Goal: Task Accomplishment & Management: Manage account settings

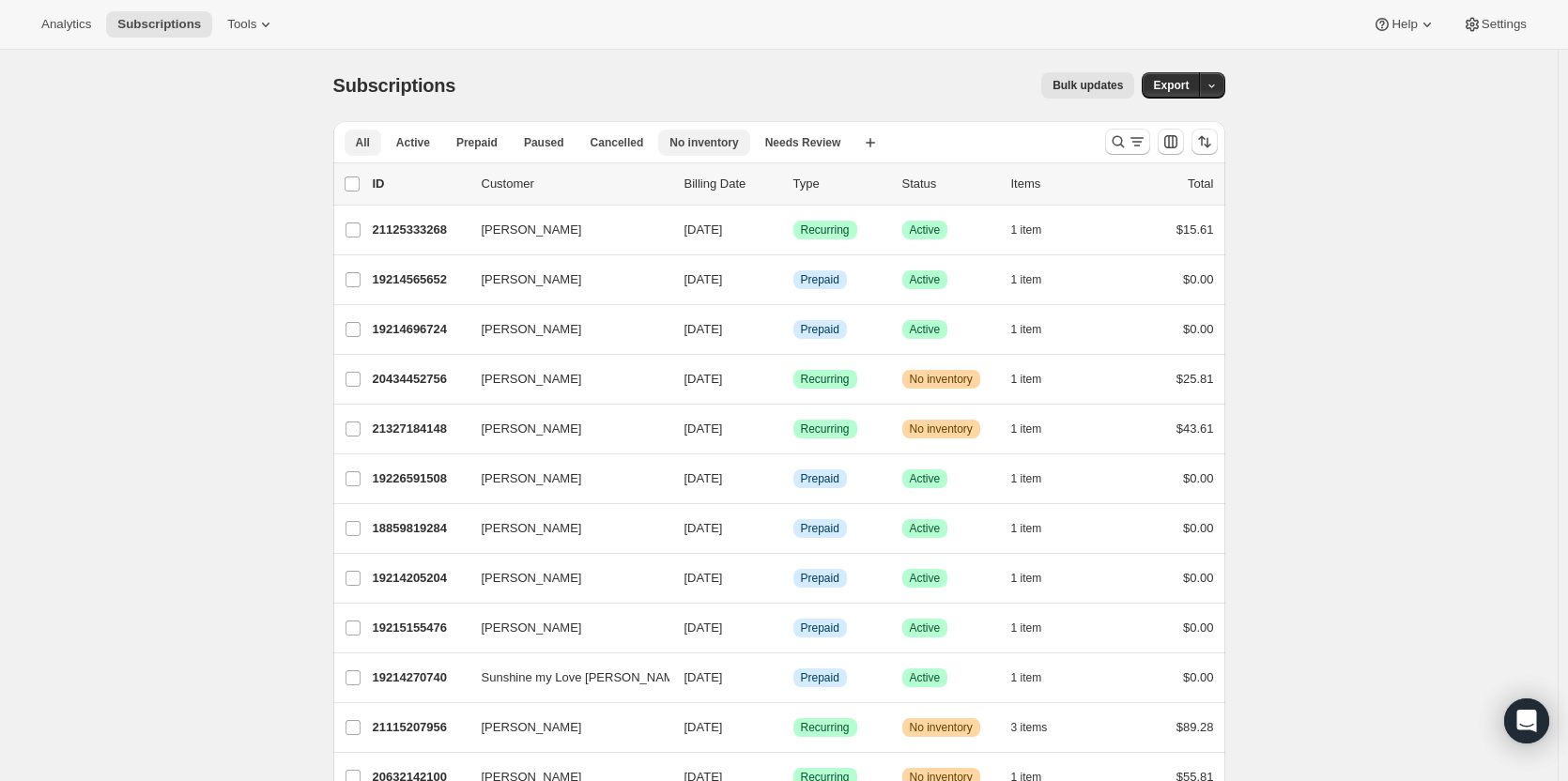
click at [677, 145] on span "No inventory" at bounding box center [703, 142] width 69 height 15
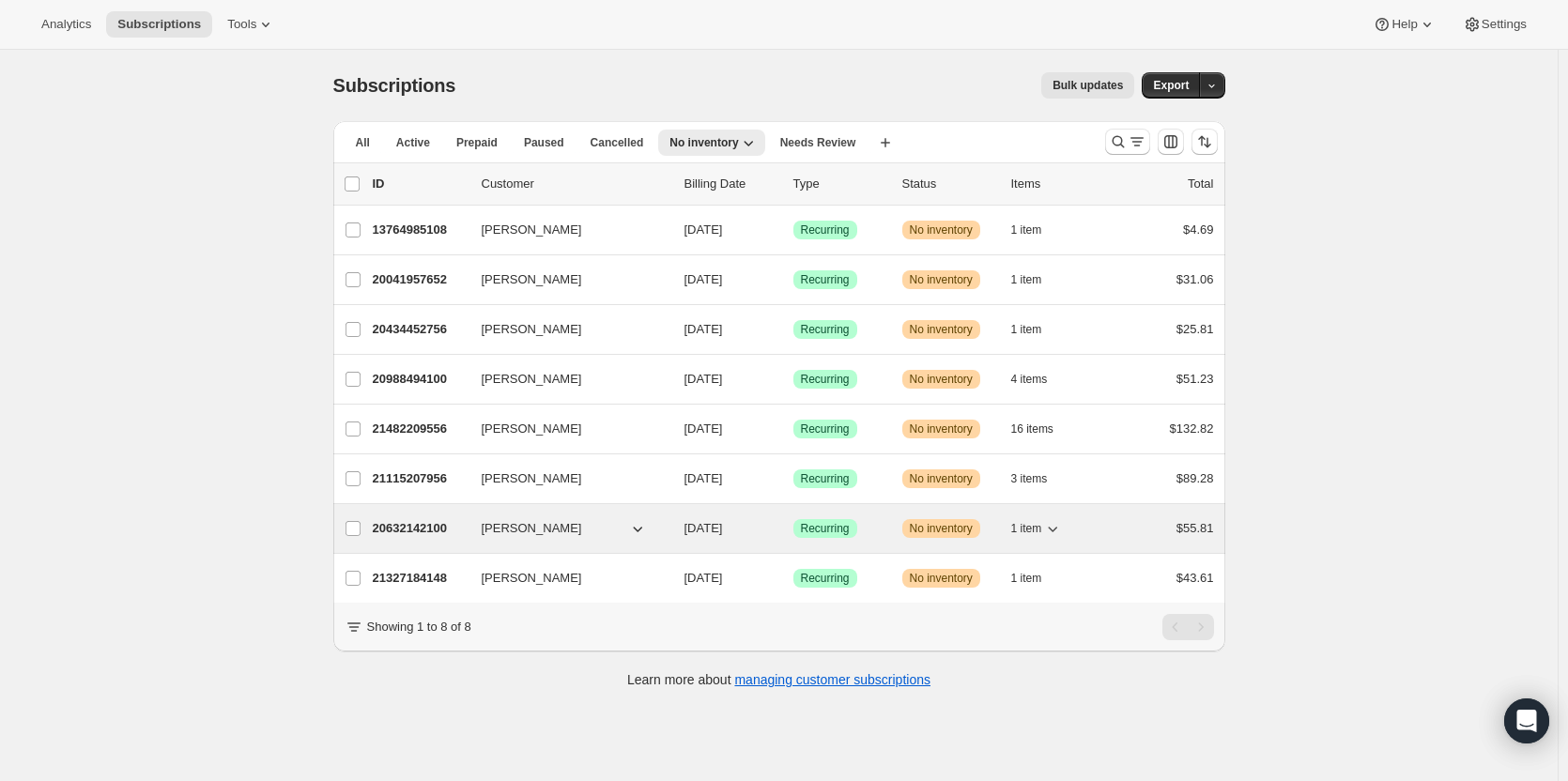
click at [1048, 519] on icon "button" at bounding box center [1052, 528] width 19 height 19
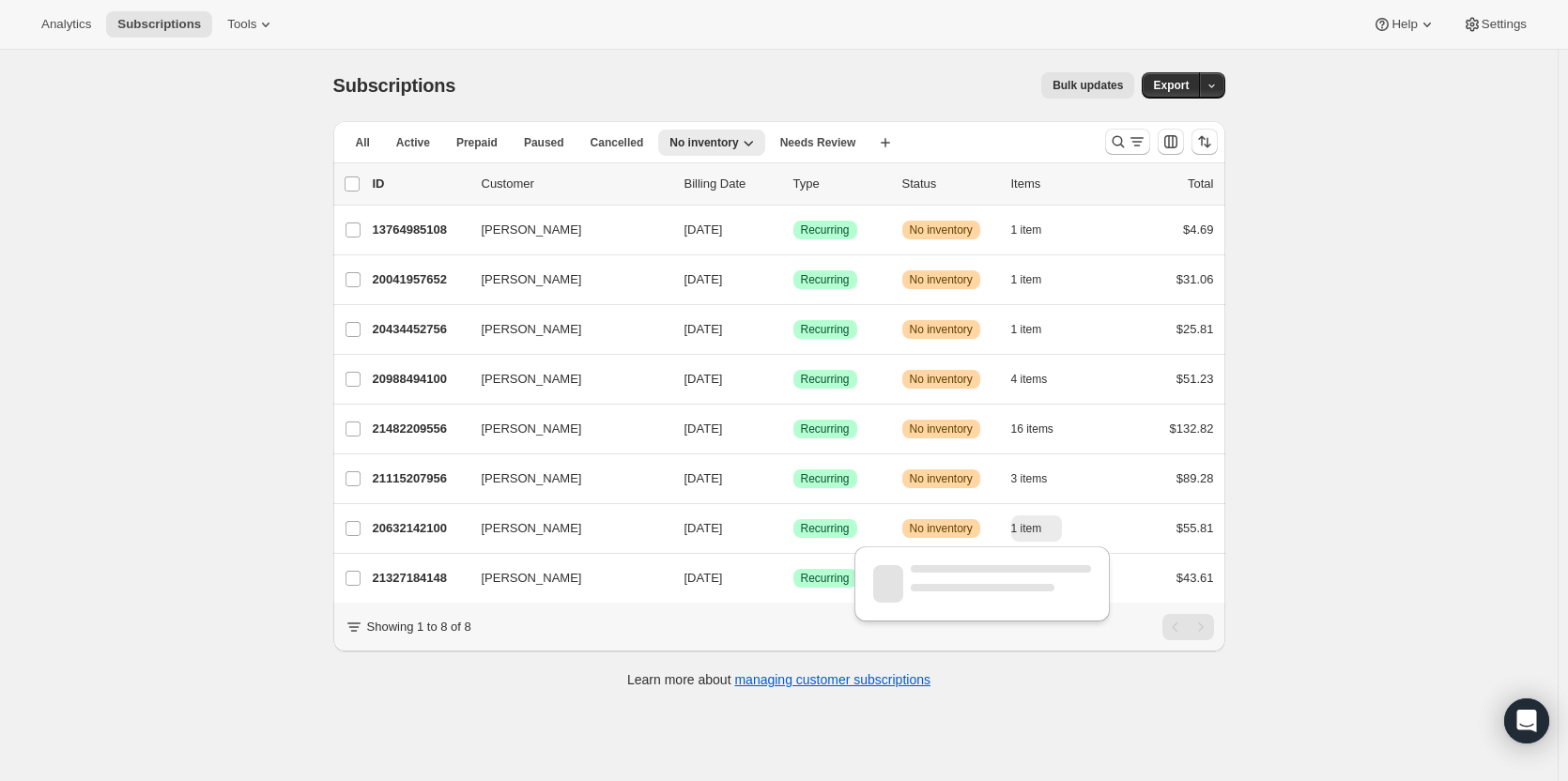
click at [1457, 384] on div "Subscriptions. This page is ready Subscriptions Bulk updates More actions Bulk …" at bounding box center [778, 440] width 1557 height 781
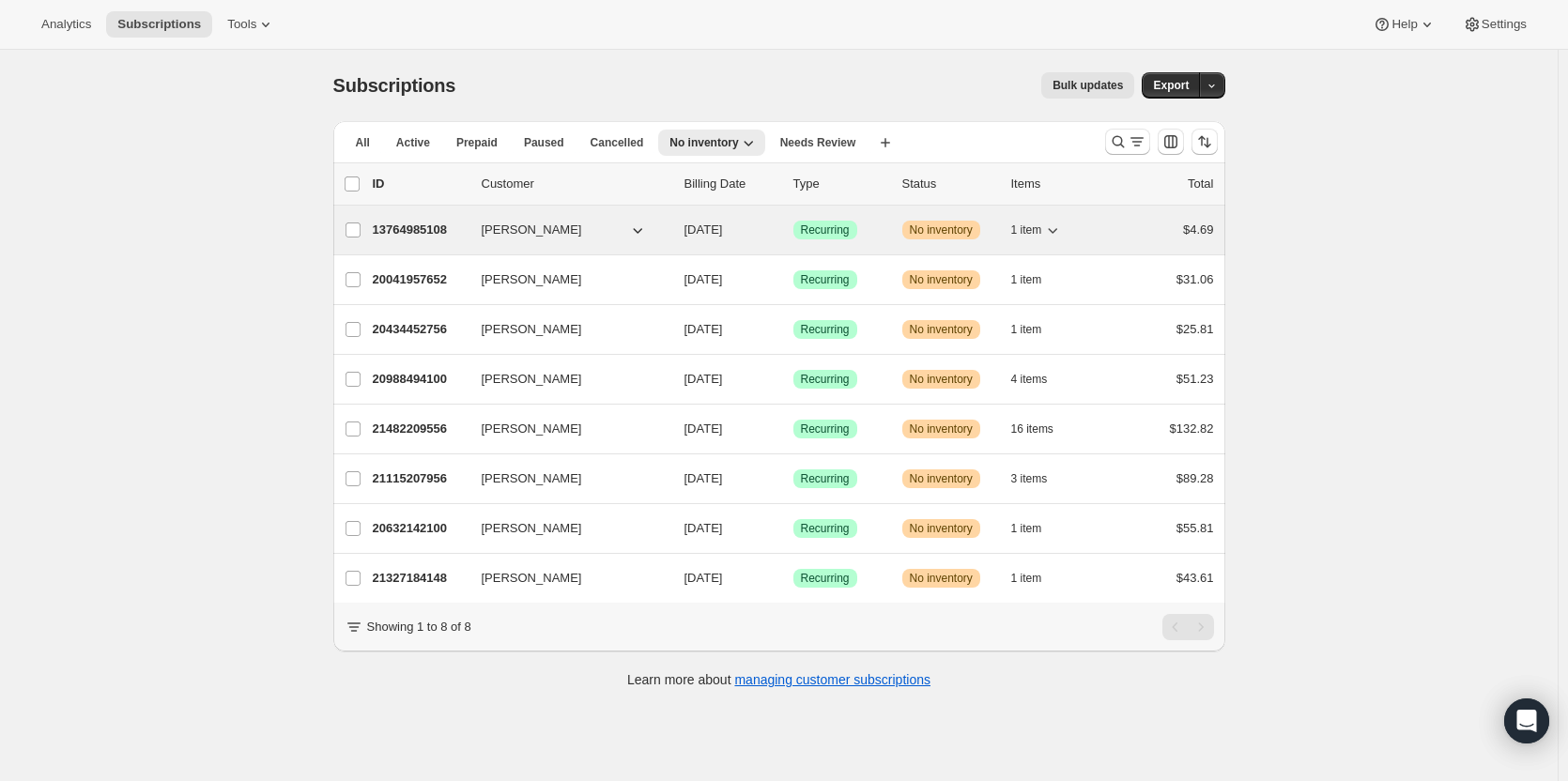
click at [1042, 236] on span "1 item" at bounding box center [1026, 230] width 31 height 15
click at [918, 240] on div "13764985108 Bradley Gillon 08/21/2025 Success Recurring Warning No inventory 1 …" at bounding box center [793, 230] width 841 height 26
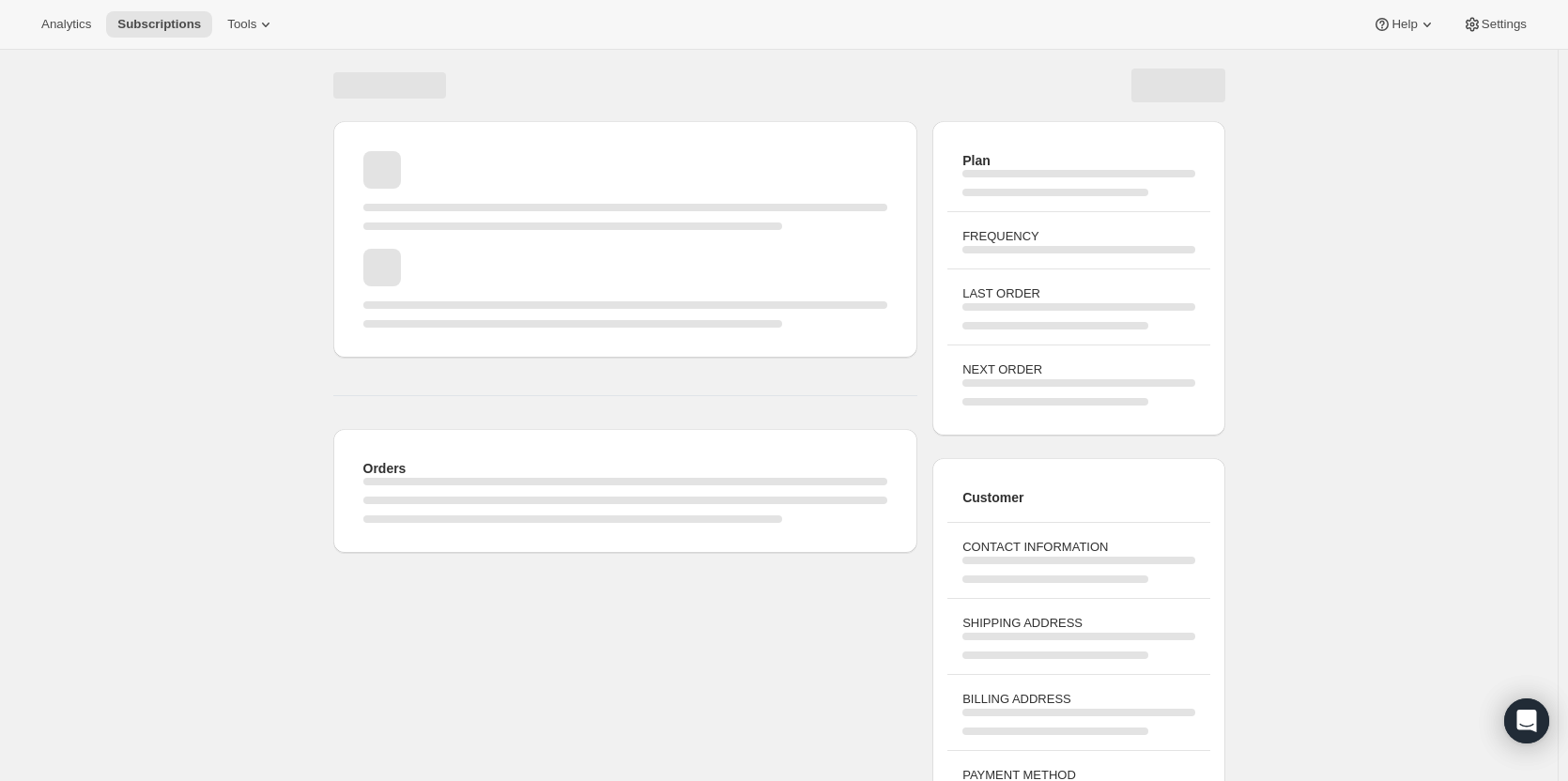
click at [879, 238] on span "Page loading" at bounding box center [625, 239] width 524 height 19
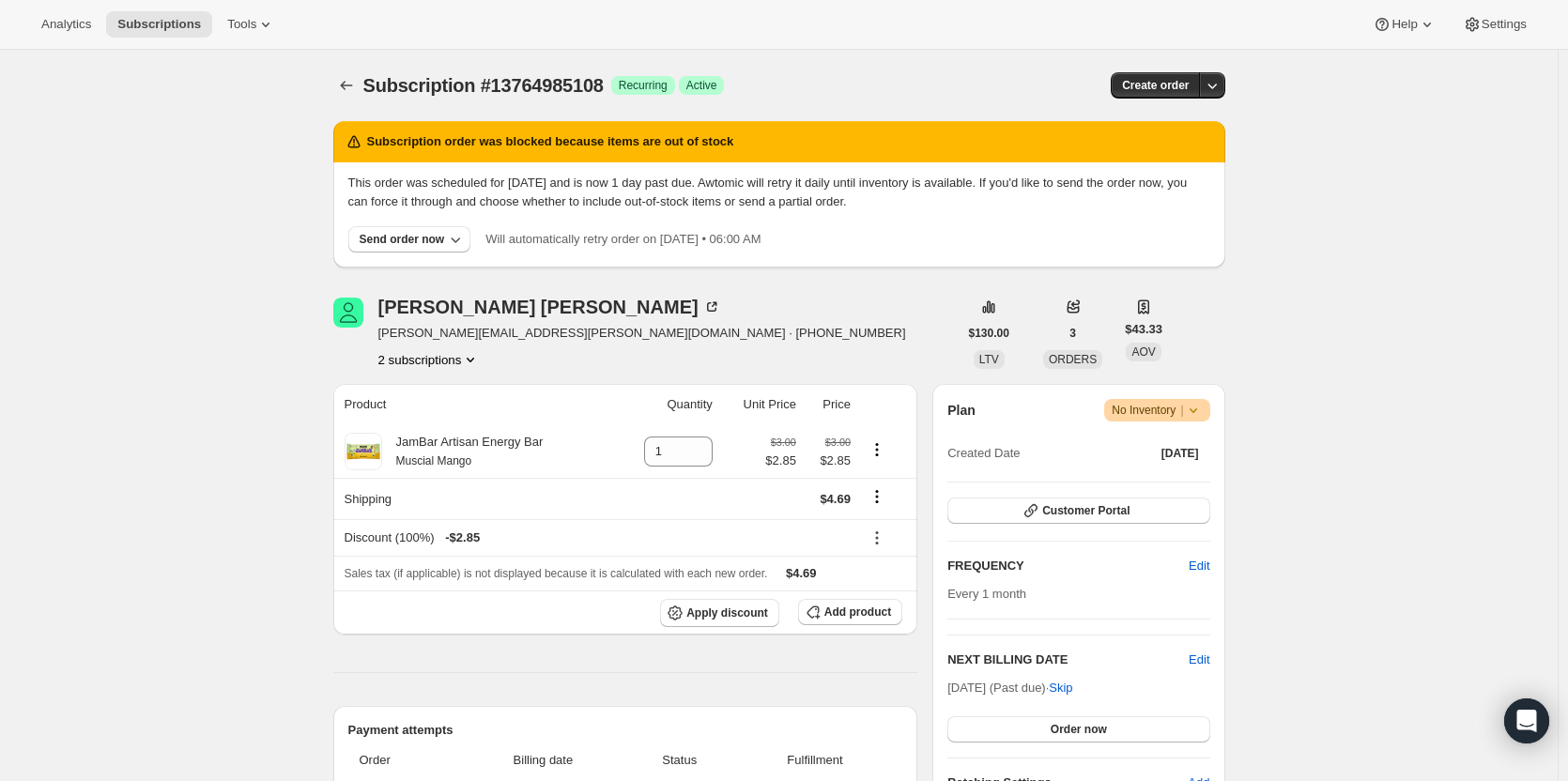
click at [1184, 401] on span "No Inventory |" at bounding box center [1156, 410] width 91 height 19
click at [1176, 474] on span "Cancel subscription" at bounding box center [1161, 480] width 106 height 14
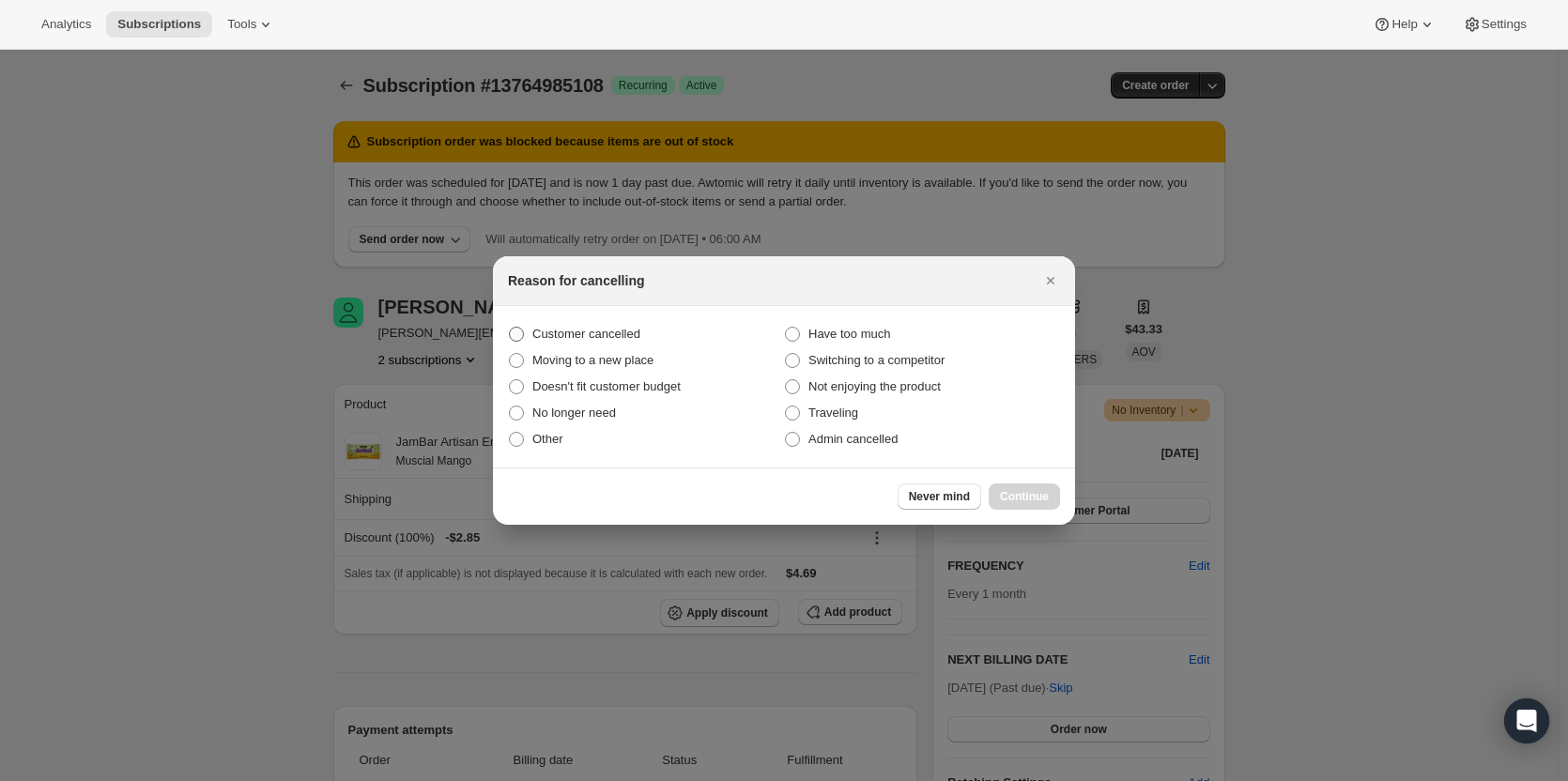
click at [559, 333] on span "Customer cancelled" at bounding box center [586, 333] width 108 height 14
click at [509, 327] on input "Customer cancelled" at bounding box center [508, 326] width 1 height 1
radio input "true"
click at [996, 490] on button "Continue" at bounding box center [1025, 496] width 72 height 26
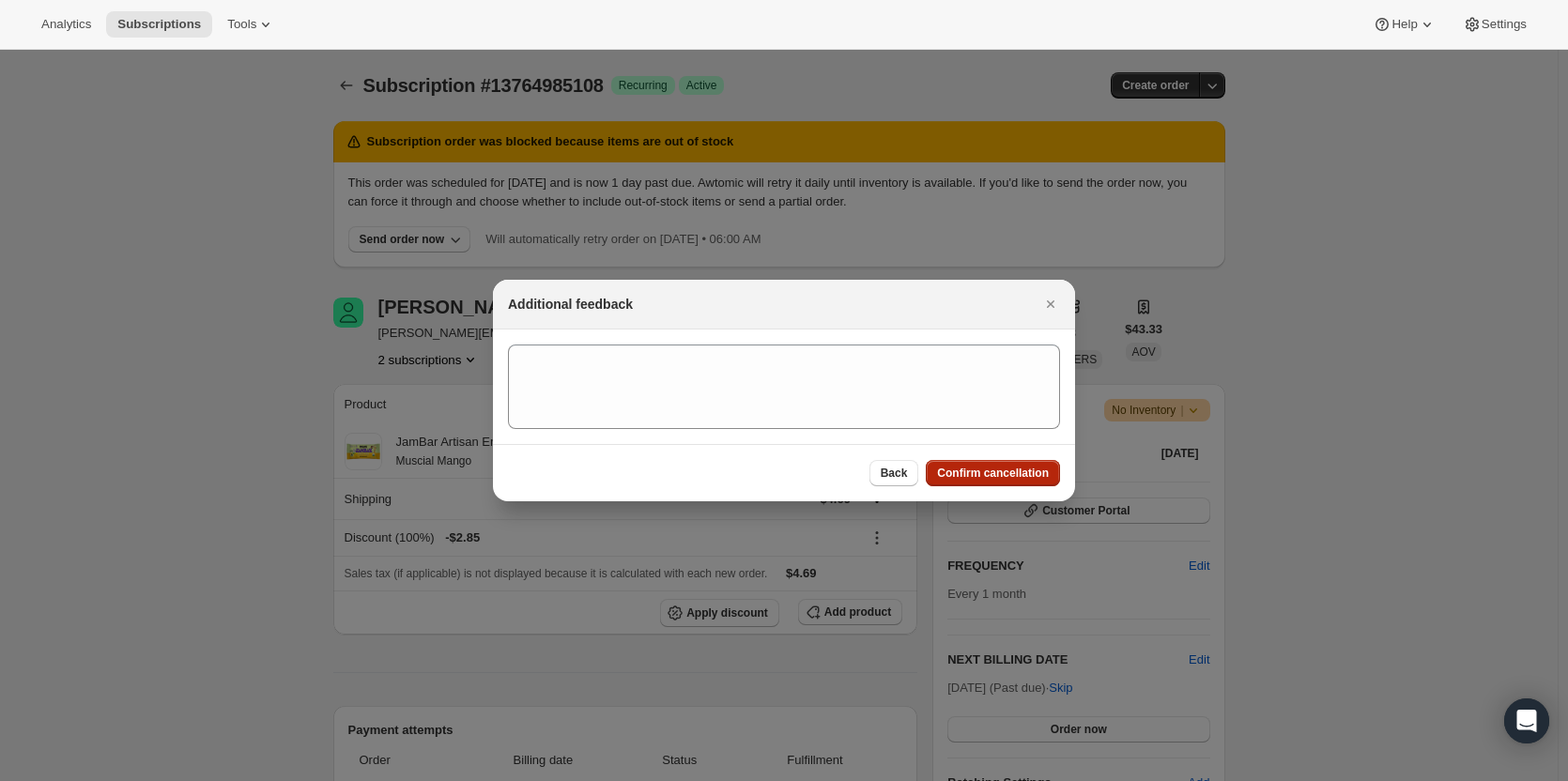
click at [978, 474] on span "Confirm cancellation" at bounding box center [993, 473] width 111 height 15
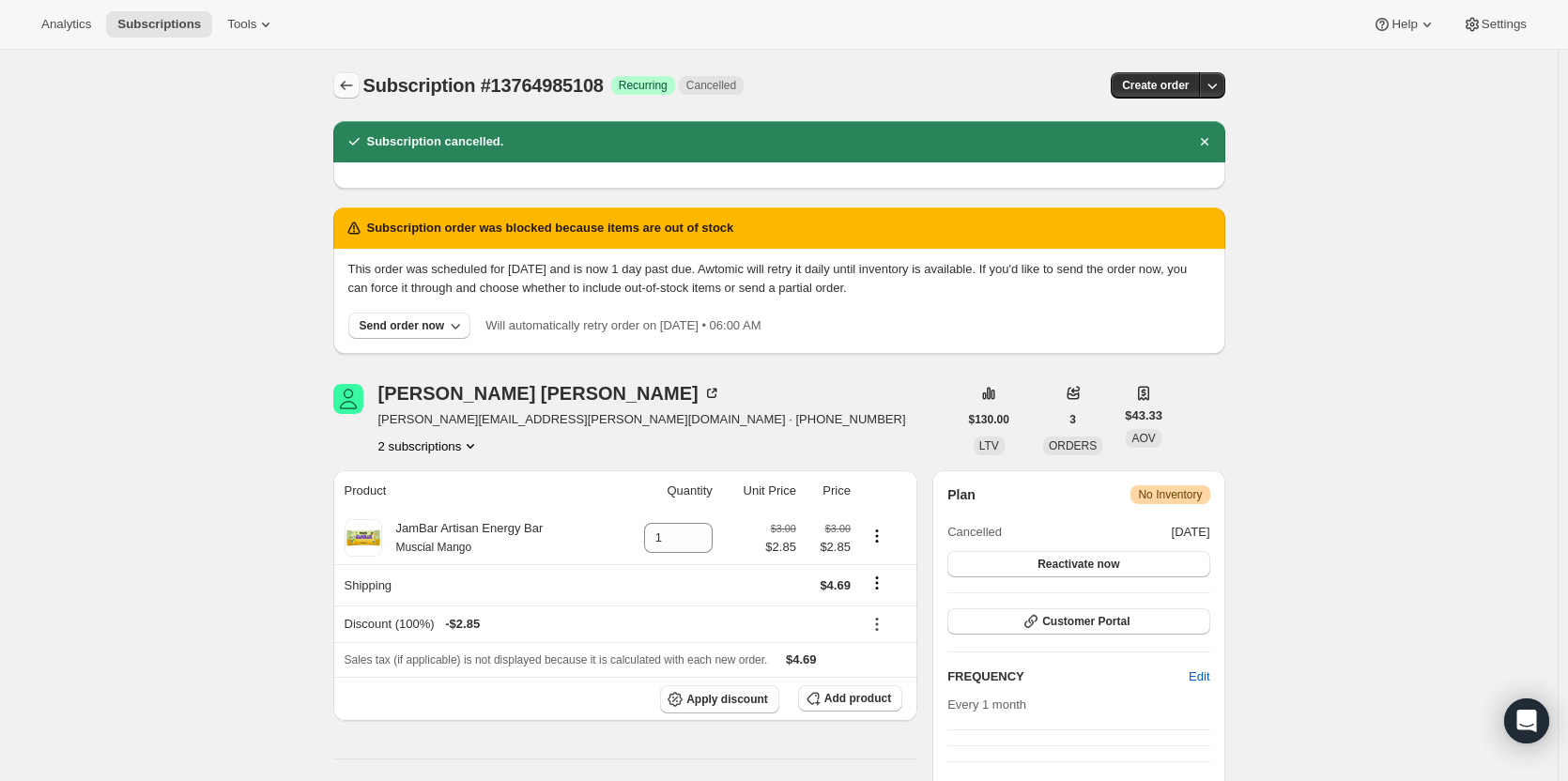
click at [344, 77] on icon "Subscriptions" at bounding box center [346, 85] width 19 height 19
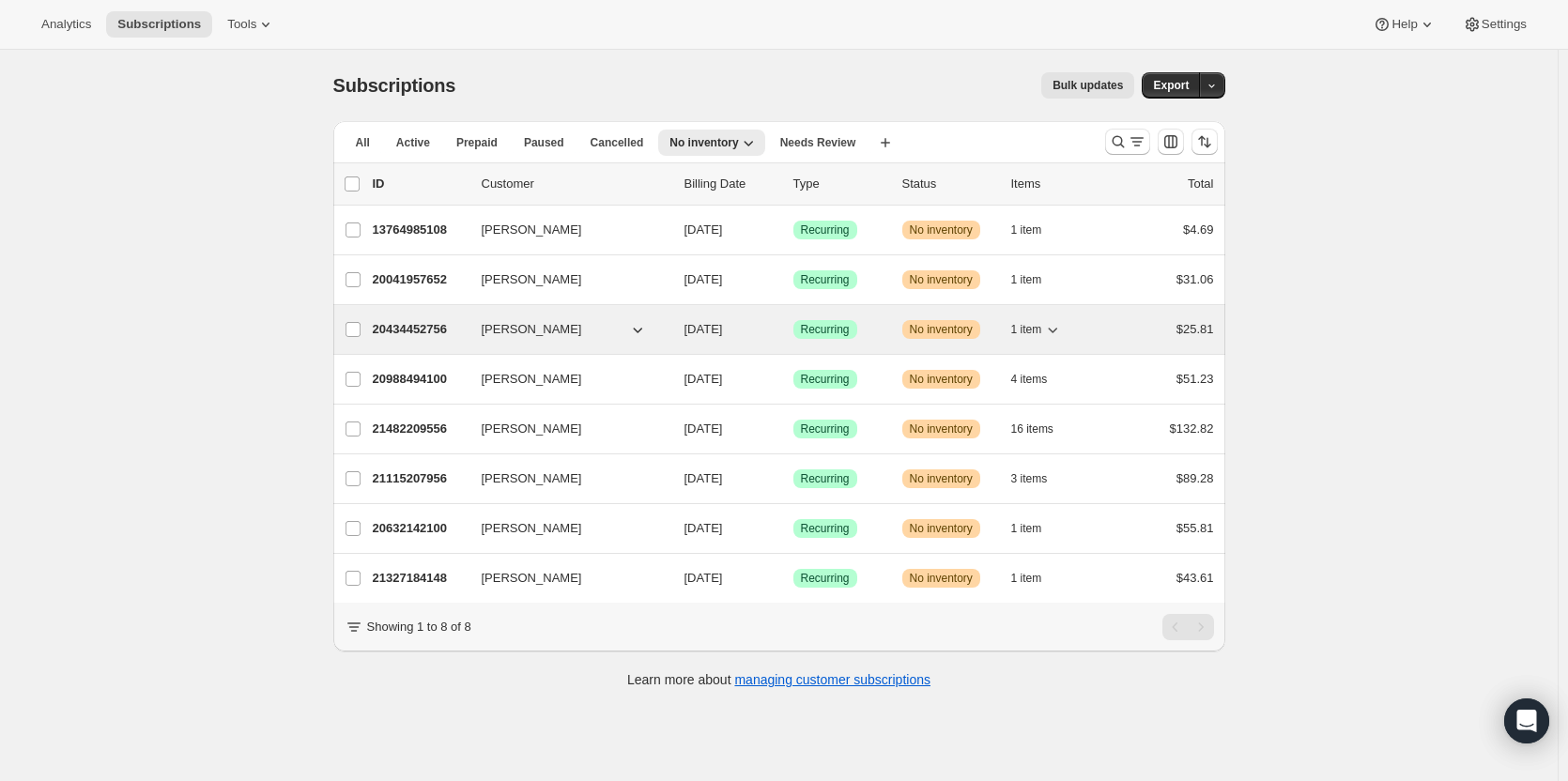
click at [894, 334] on div "20434452756 Fred Bryant 08/21/2025 Success Recurring Warning No inventory 1 ite…" at bounding box center [793, 329] width 841 height 26
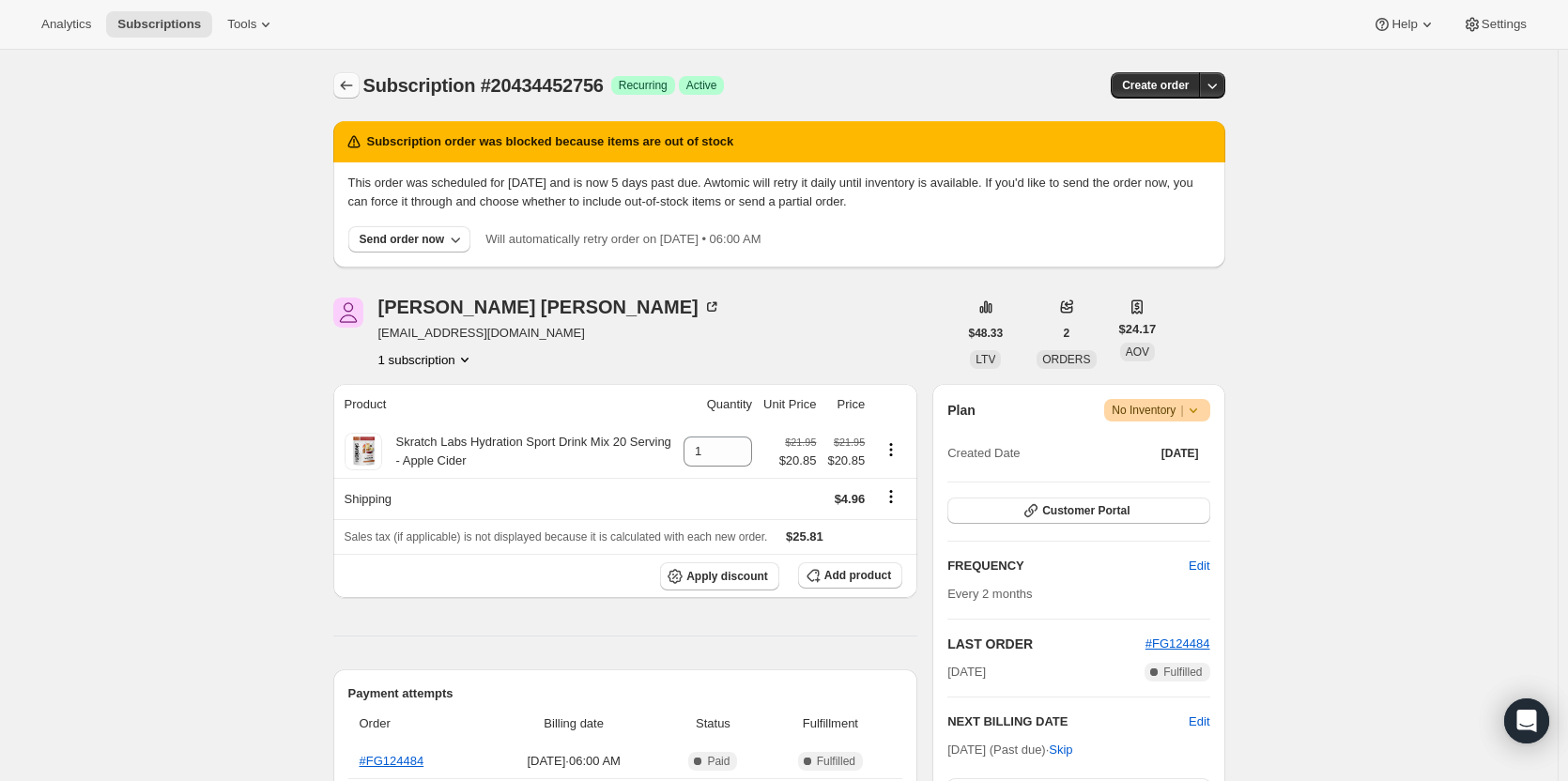
click at [354, 83] on icon "Subscriptions" at bounding box center [346, 85] width 19 height 19
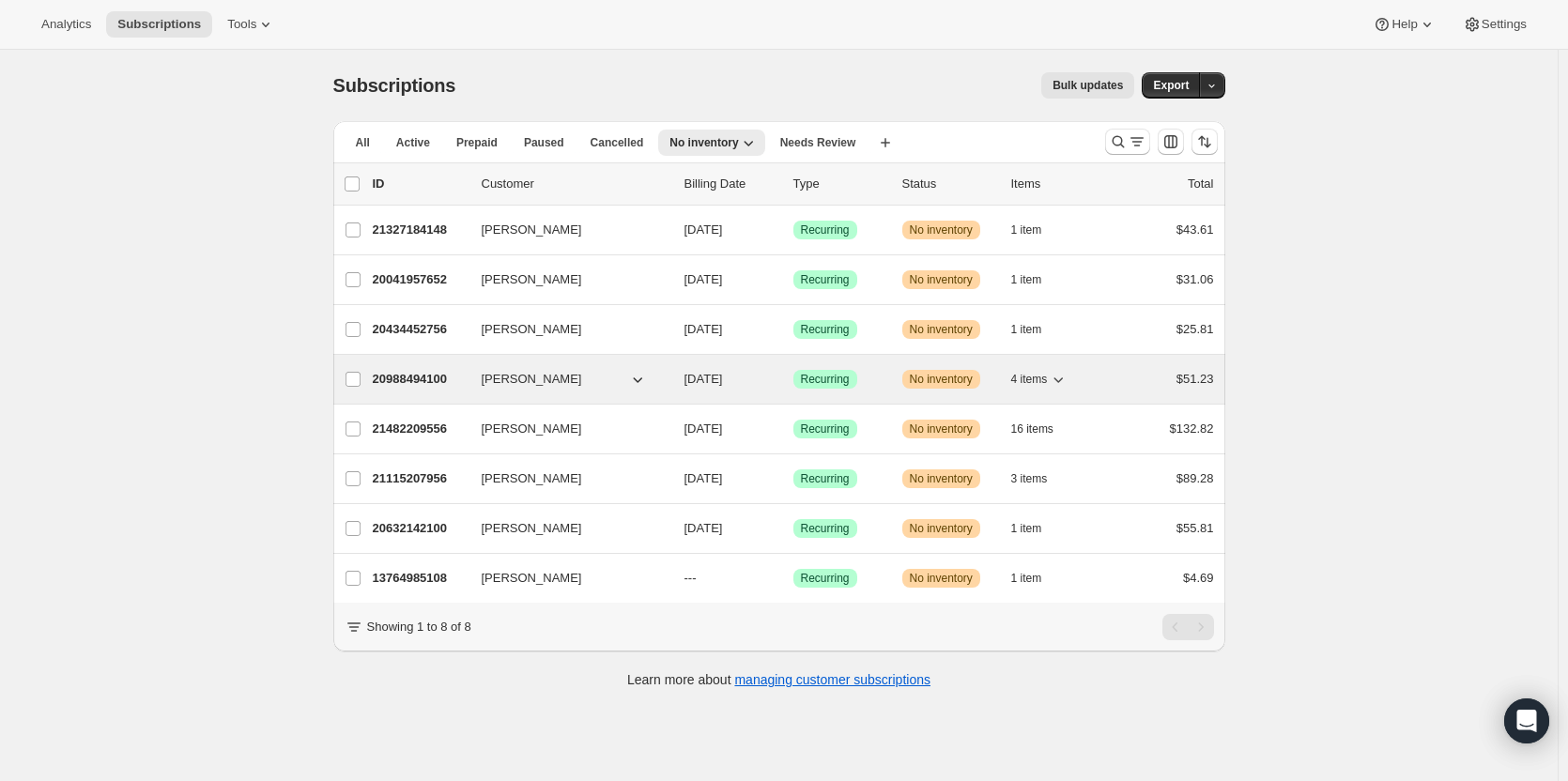
click at [887, 380] on div "Success Recurring" at bounding box center [840, 379] width 94 height 19
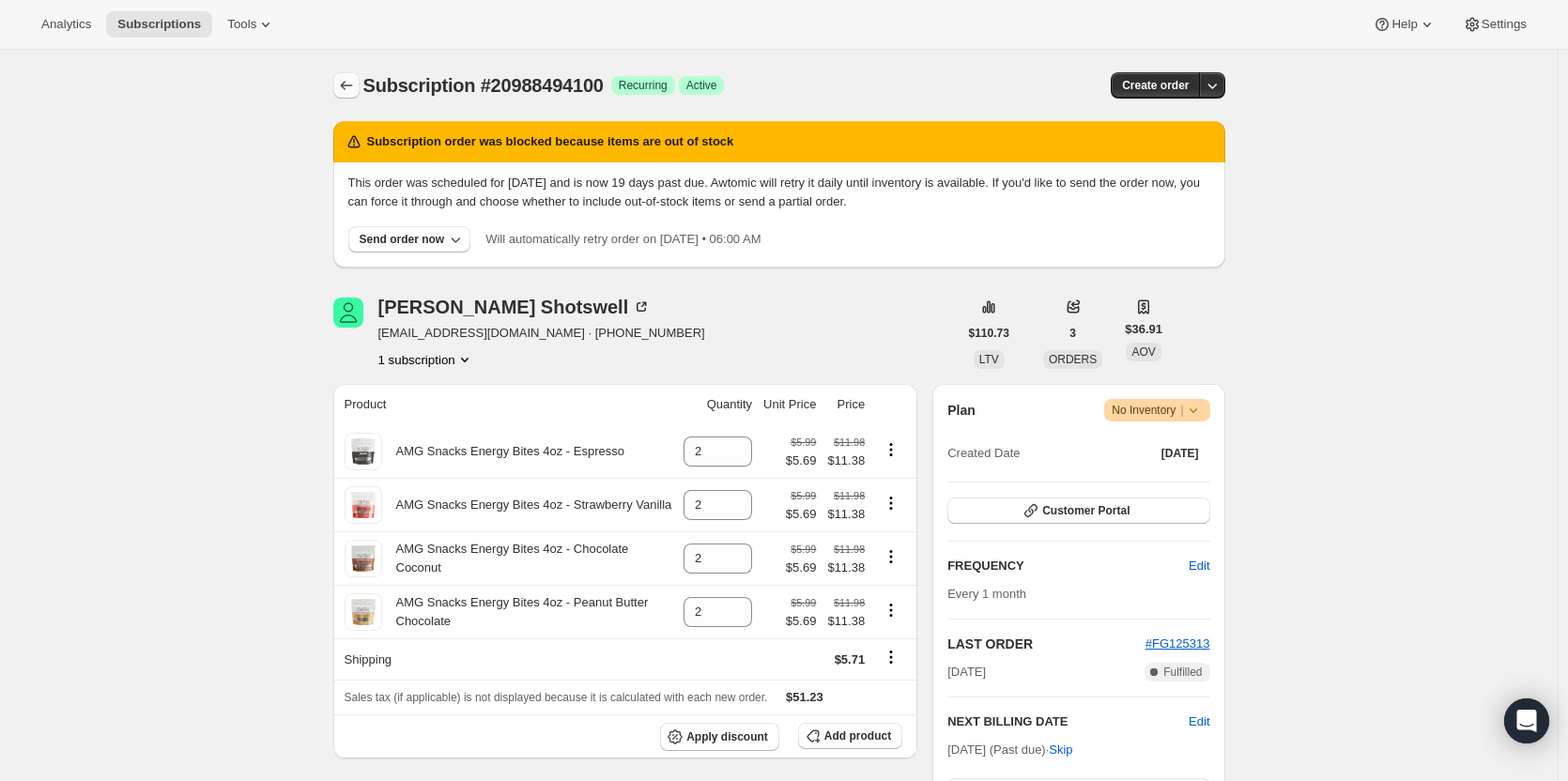
click at [353, 92] on icon "Subscriptions" at bounding box center [346, 85] width 19 height 19
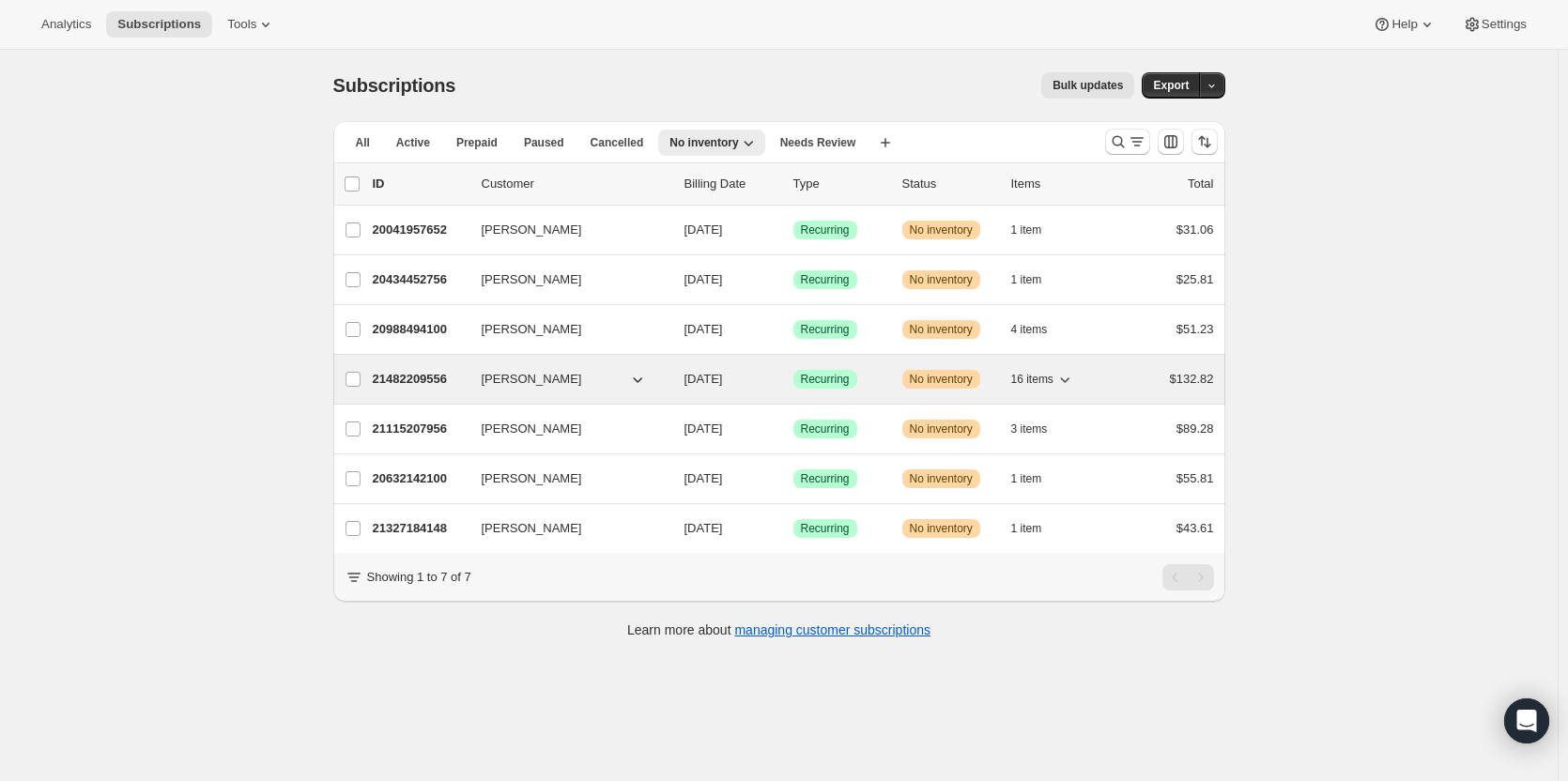
click at [855, 378] on span "Success Recurring" at bounding box center [825, 379] width 64 height 19
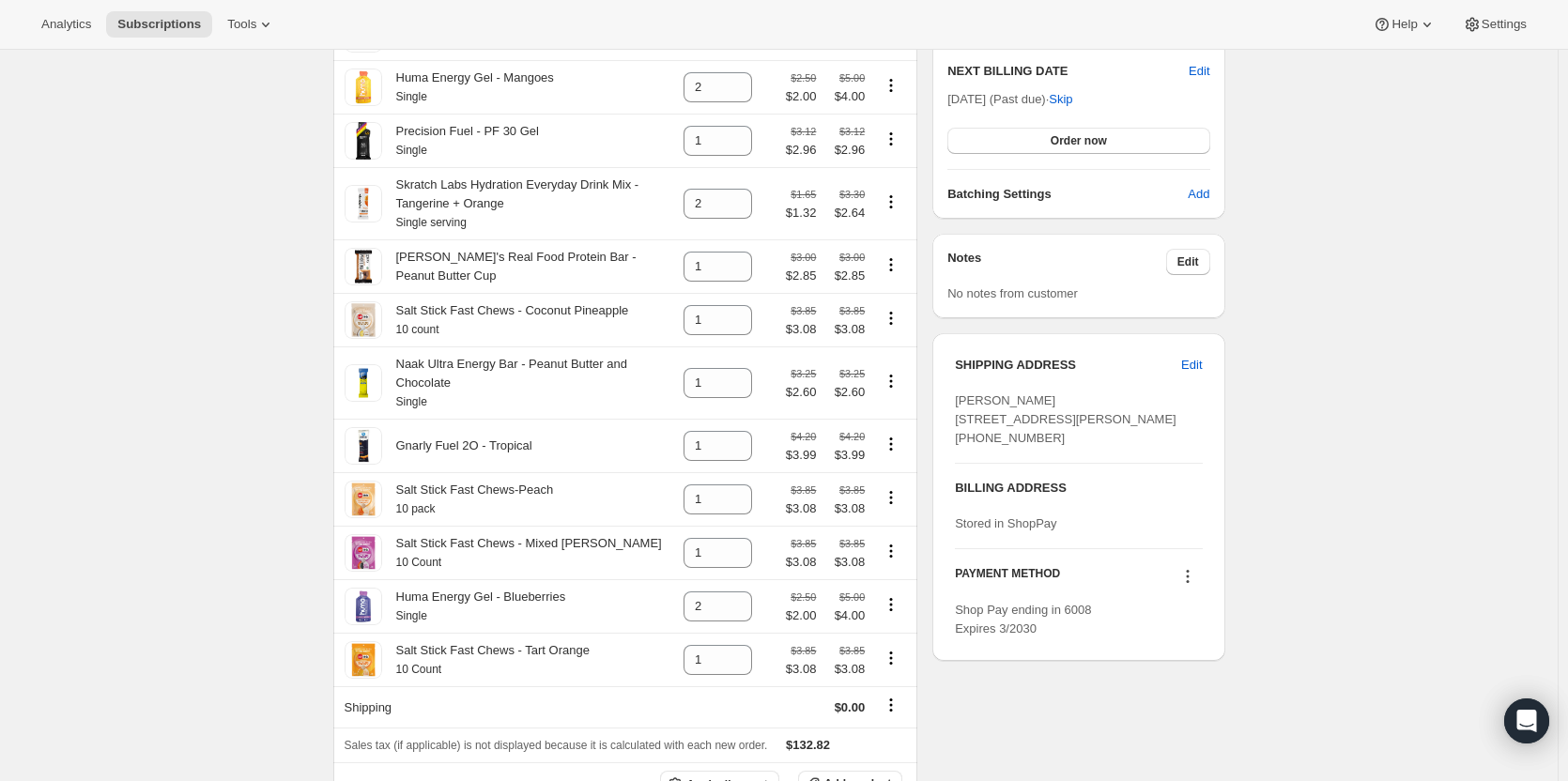
scroll to position [650, 0]
click at [892, 446] on icon "Product actions" at bounding box center [891, 444] width 3 height 3
click at [891, 494] on span "Remove" at bounding box center [883, 488] width 45 height 14
type input "0"
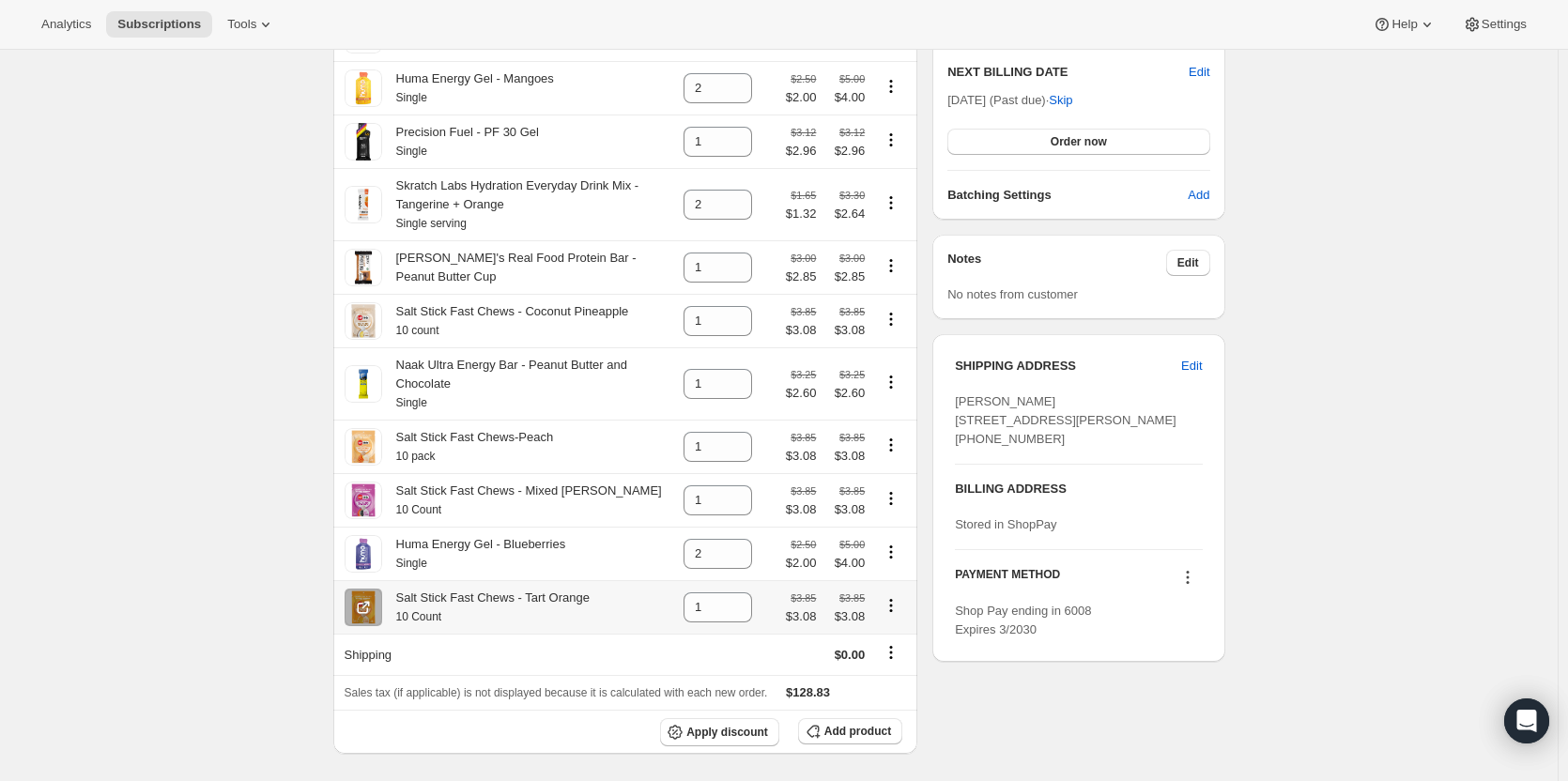
scroll to position [0, 0]
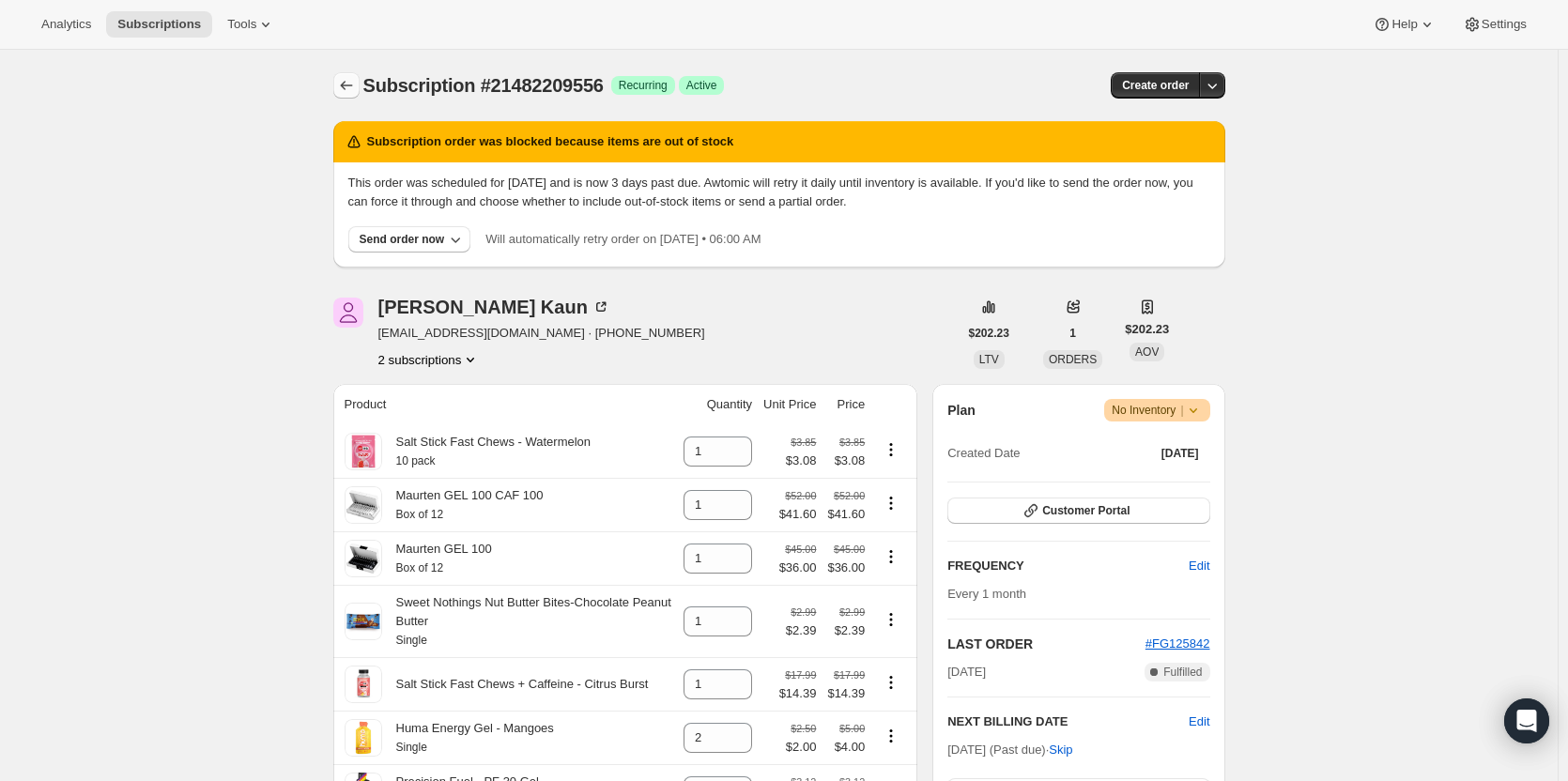
click at [348, 76] on button "Subscriptions" at bounding box center [346, 86] width 26 height 26
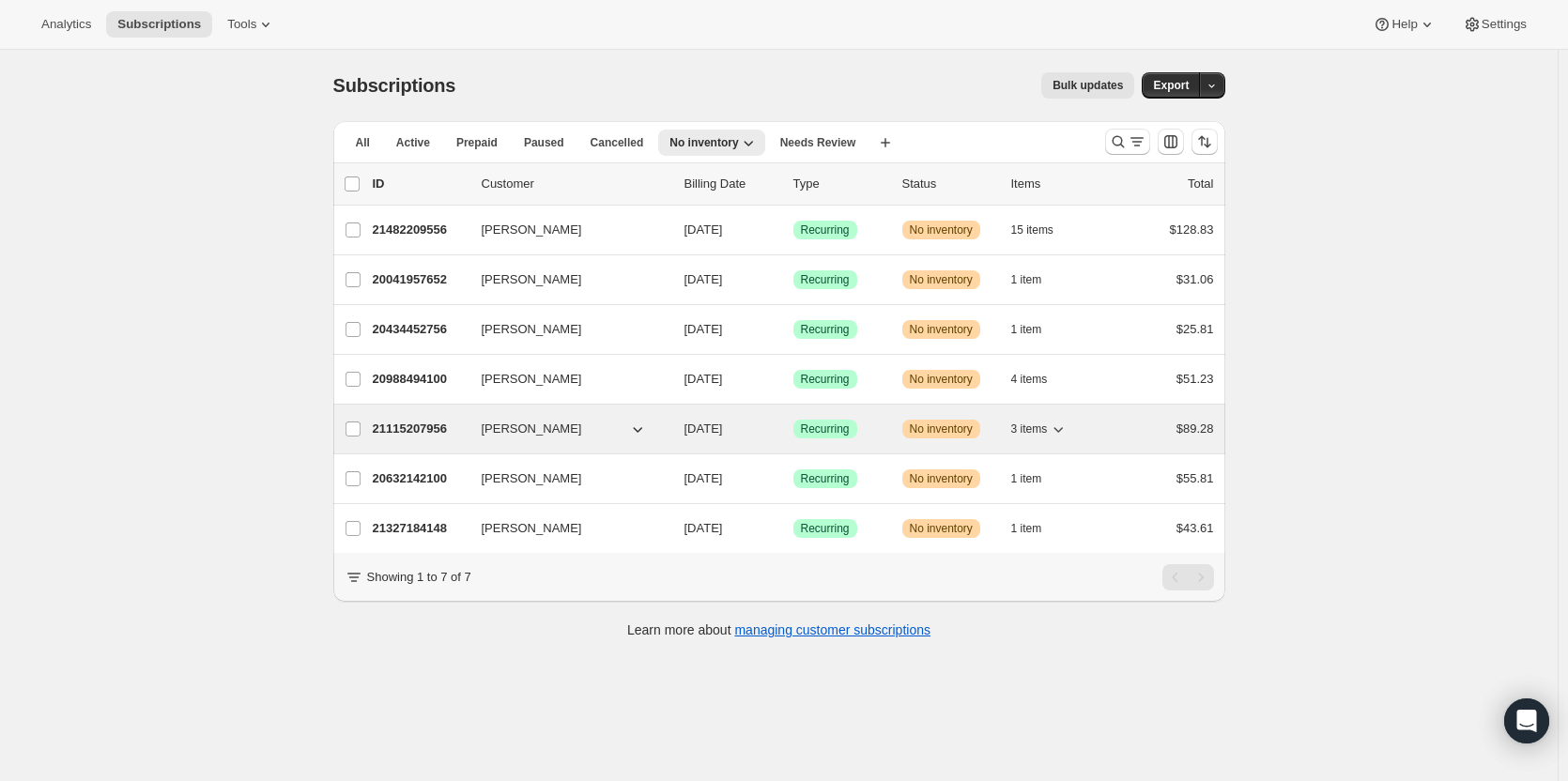
click at [841, 437] on span "Success Recurring" at bounding box center [825, 429] width 64 height 19
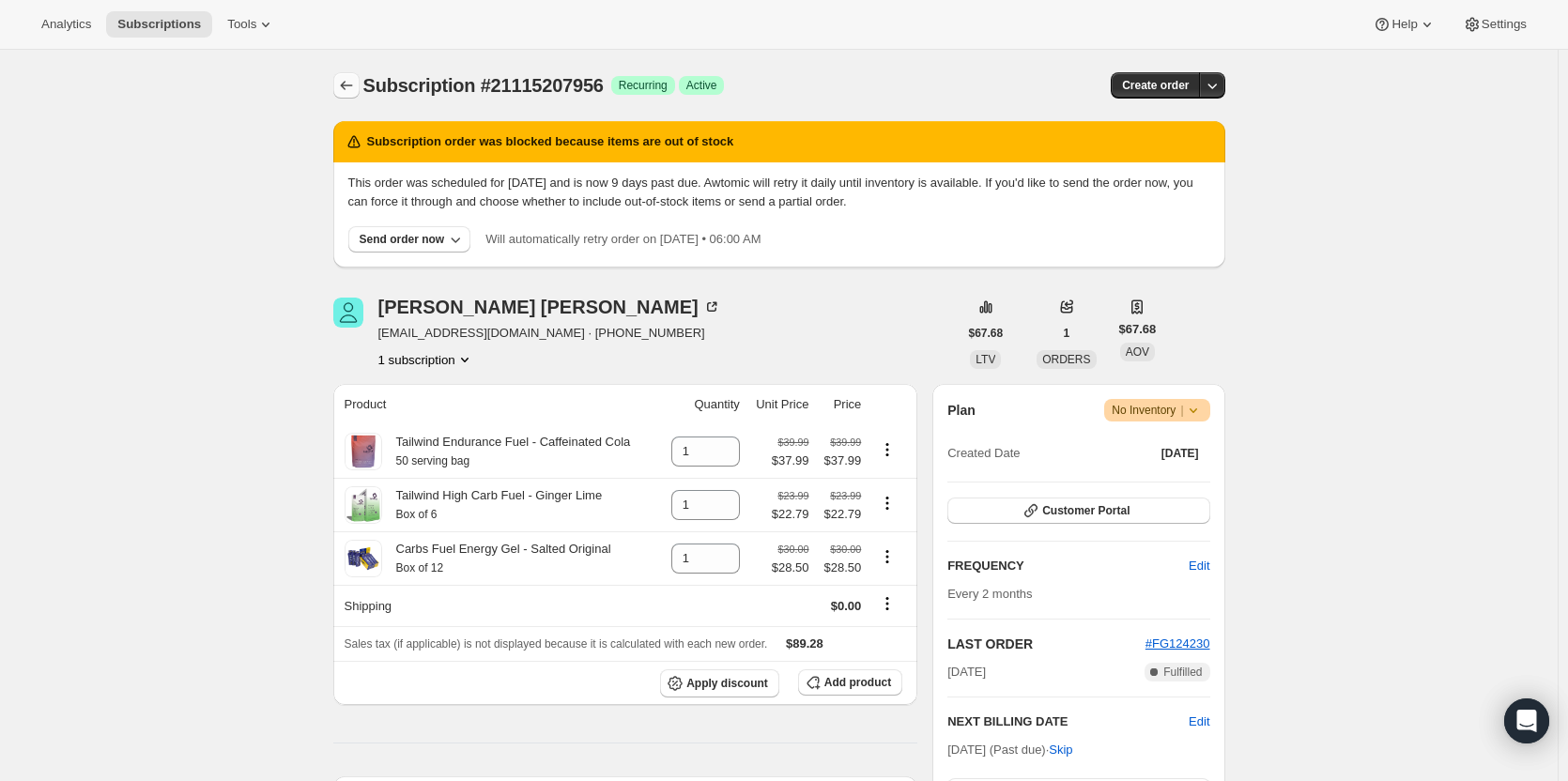
click at [347, 84] on icon "Subscriptions" at bounding box center [346, 85] width 12 height 9
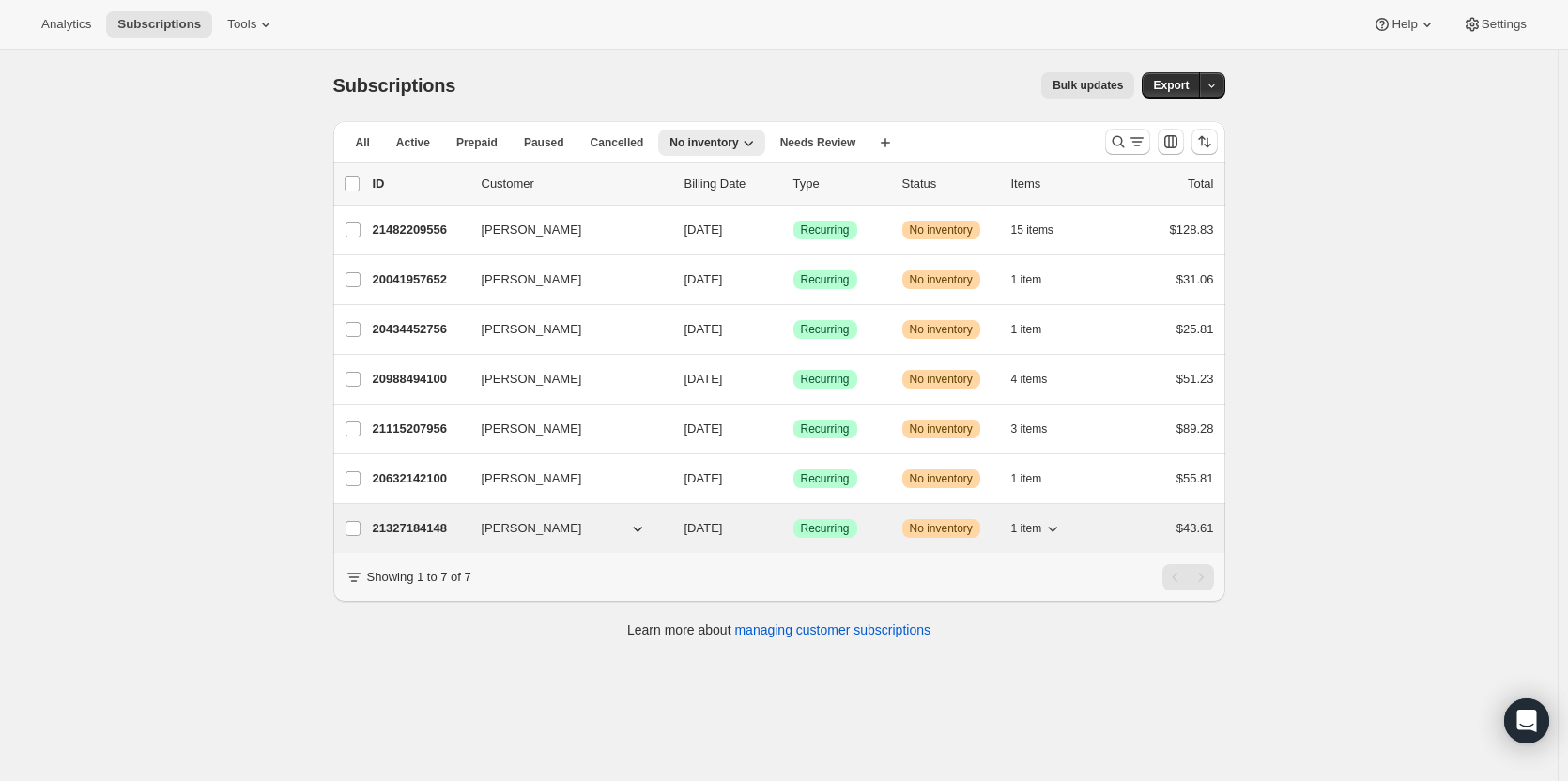
click at [869, 523] on div "Success Recurring" at bounding box center [840, 528] width 94 height 19
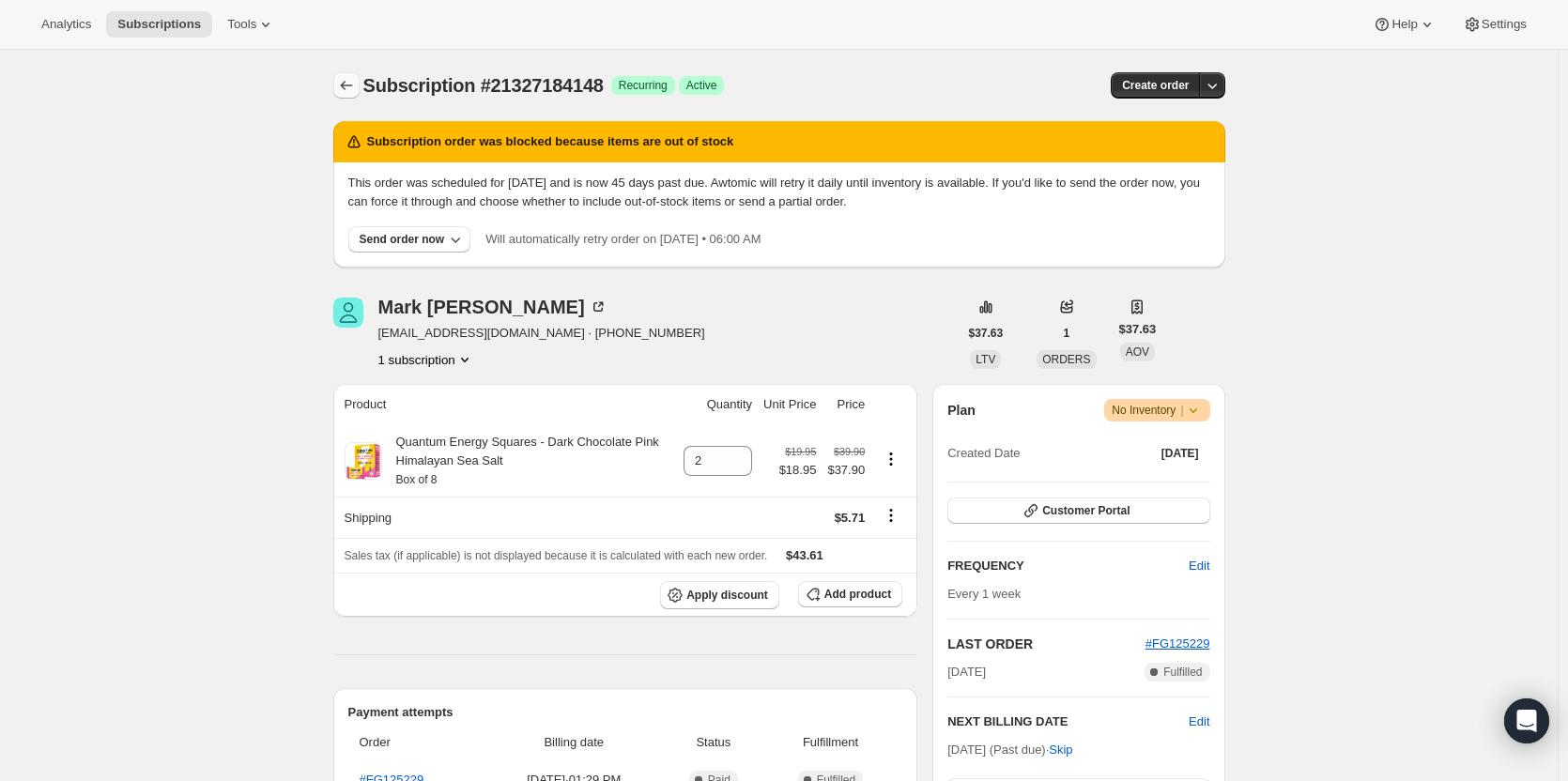
click at [343, 87] on icon "Subscriptions" at bounding box center [346, 85] width 19 height 19
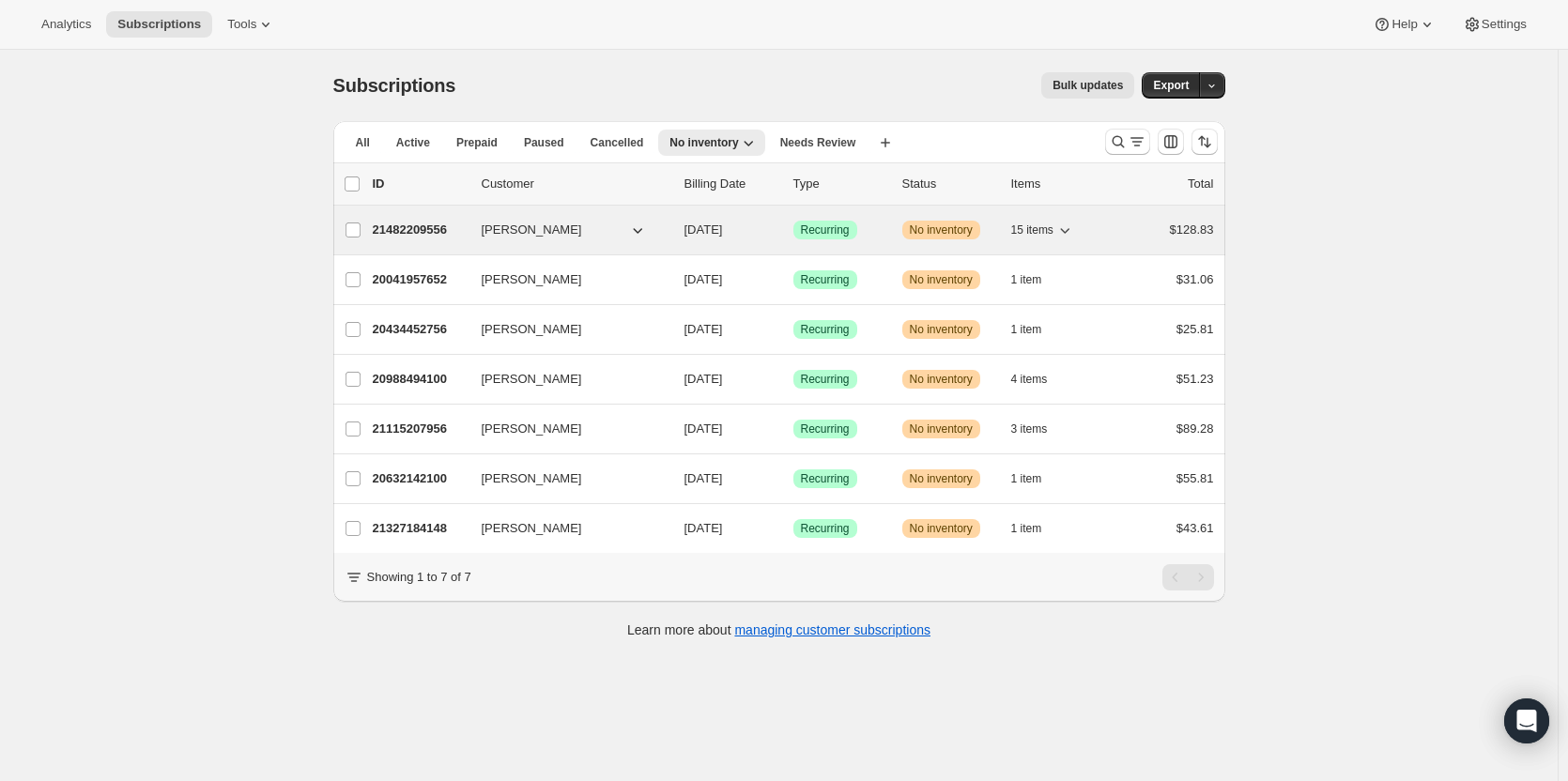
click at [778, 224] on p "[DATE]" at bounding box center [731, 230] width 94 height 19
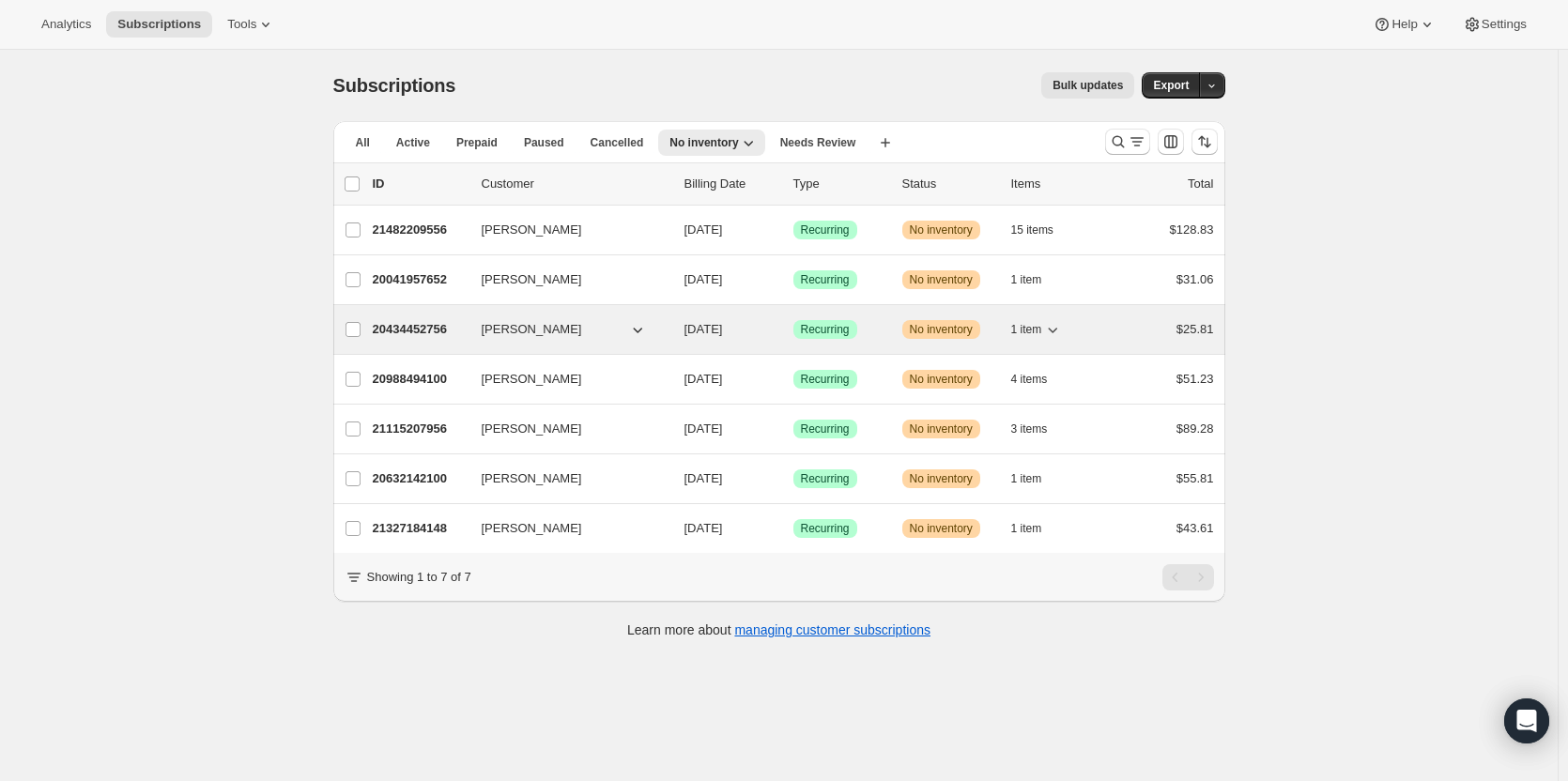
click at [1055, 331] on icon "button" at bounding box center [1052, 329] width 19 height 19
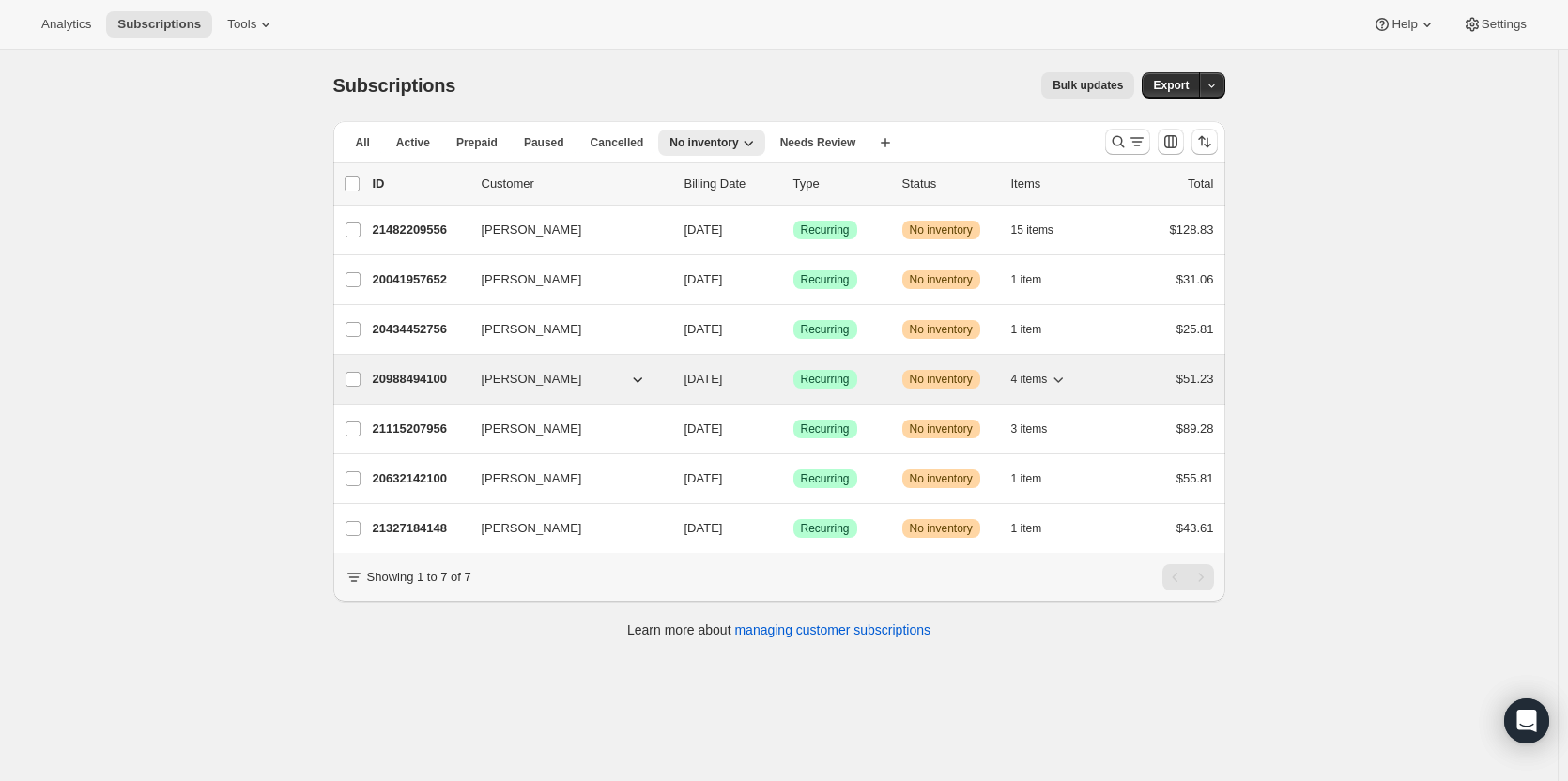
click at [1053, 377] on icon "button" at bounding box center [1058, 379] width 19 height 19
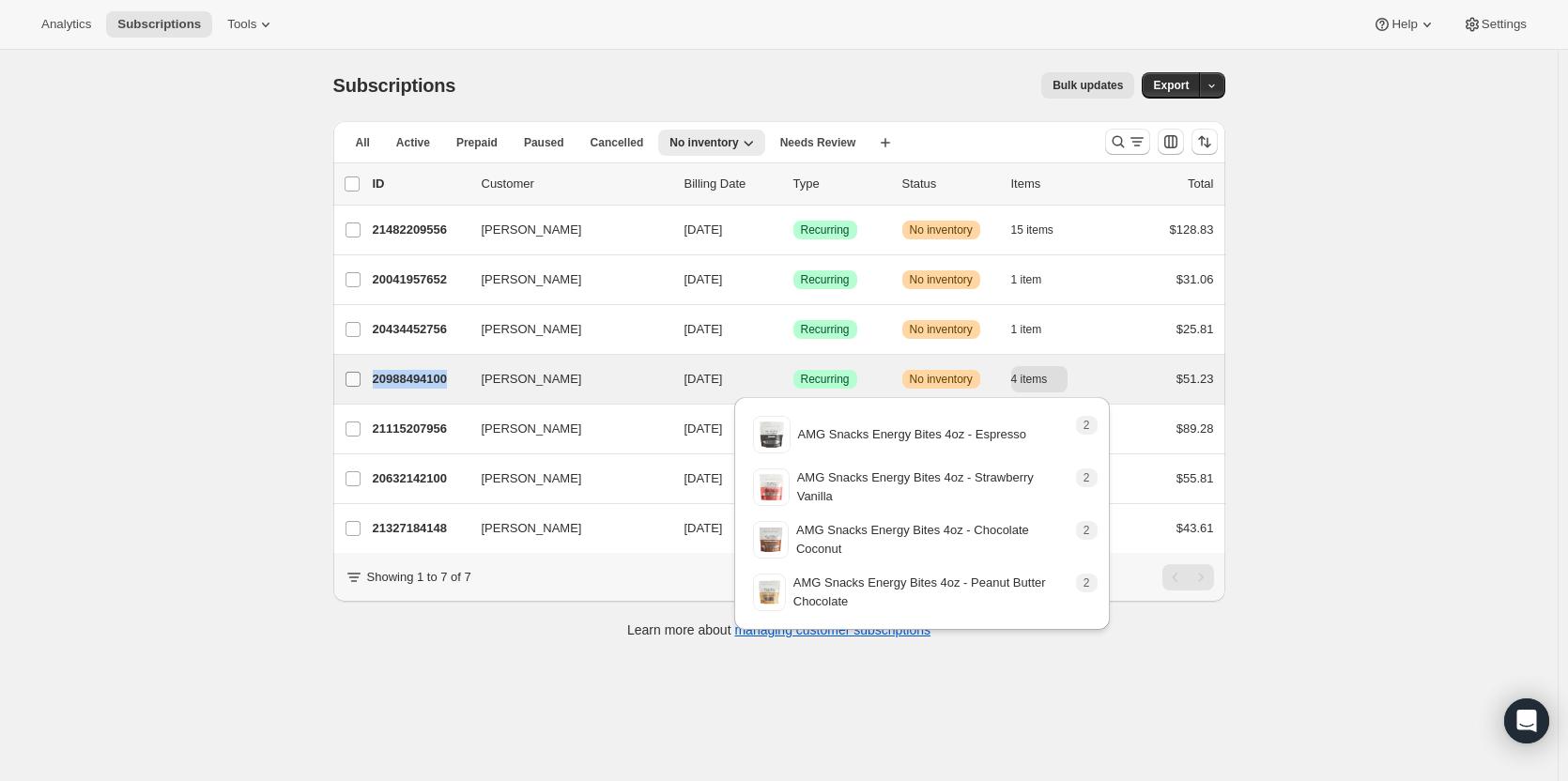
drag, startPoint x: 466, startPoint y: 375, endPoint x: 372, endPoint y: 375, distance: 94.0
click at [372, 375] on div "Gwendolyn Shotswell 20988494100 Gwendolyn Shotswell 08/21/2025 Success Recurrin…" at bounding box center [779, 379] width 870 height 26
copy div "Gwendolyn Shotswell 20988494100"
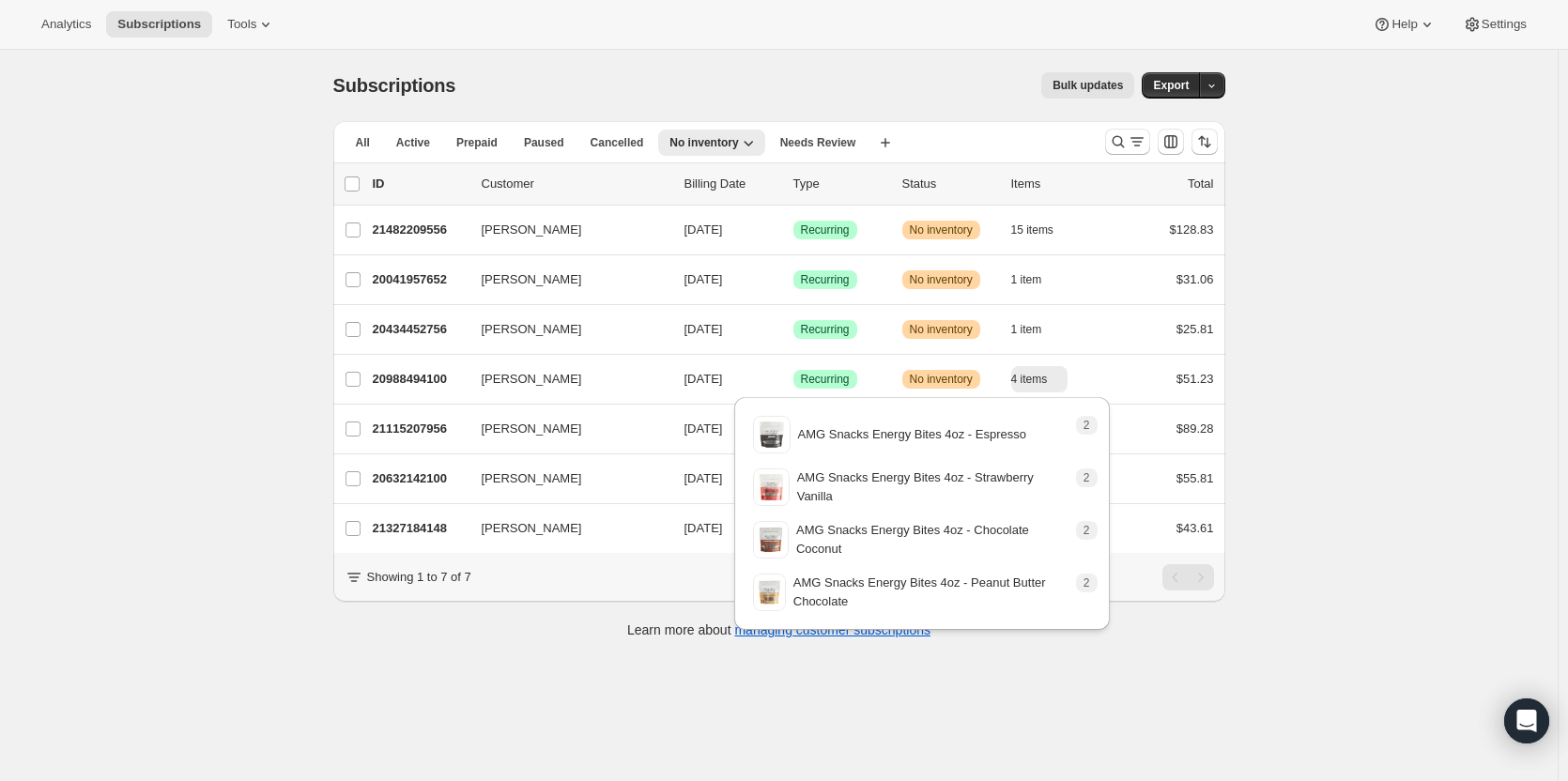
click at [306, 418] on div "Subscriptions. This page is ready Subscriptions Bulk updates More actions Bulk …" at bounding box center [778, 440] width 1557 height 781
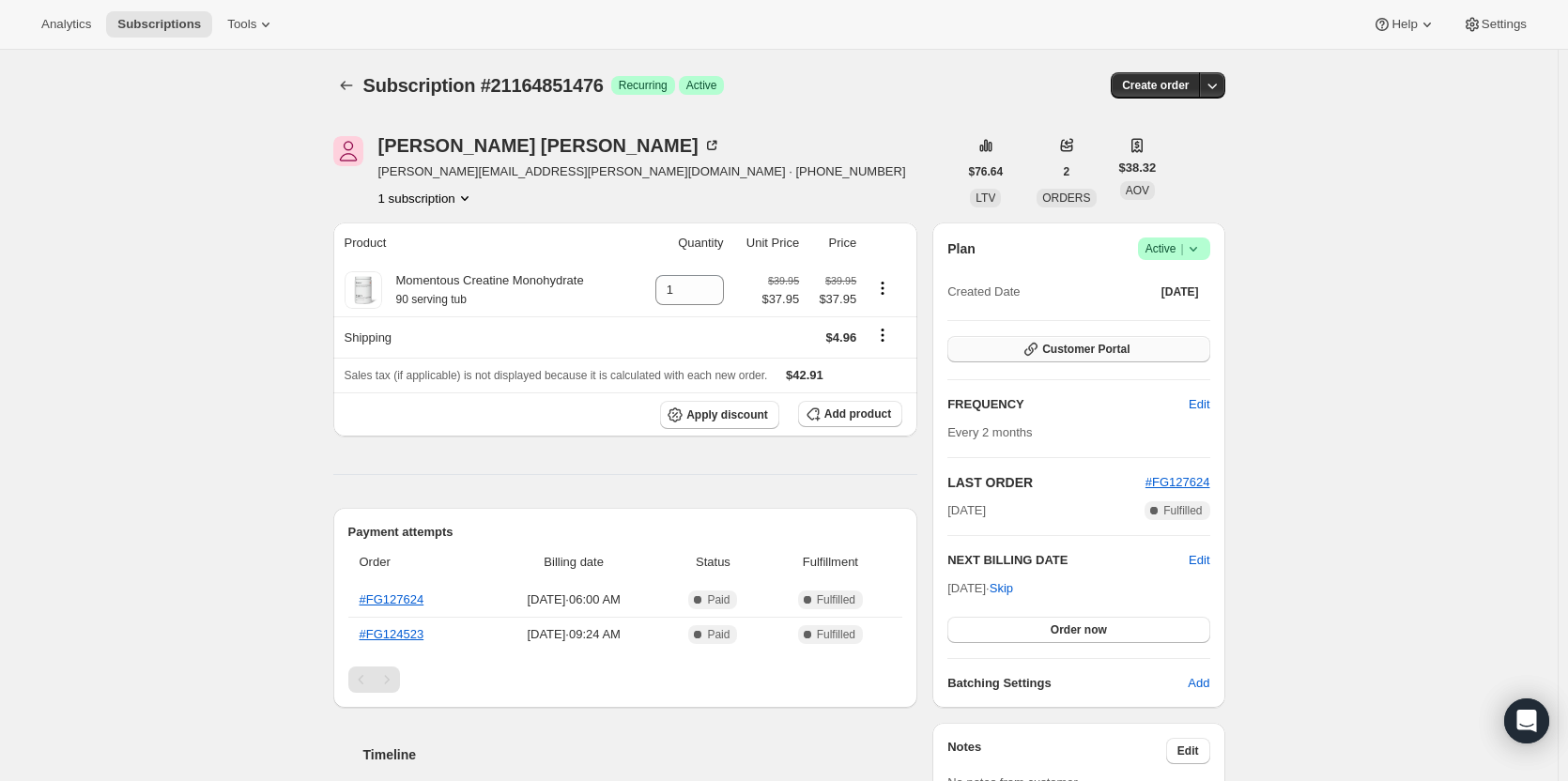
drag, startPoint x: 1025, startPoint y: 361, endPoint x: 1044, endPoint y: 354, distance: 20.2
click at [1044, 354] on button "Customer Portal" at bounding box center [1078, 349] width 262 height 26
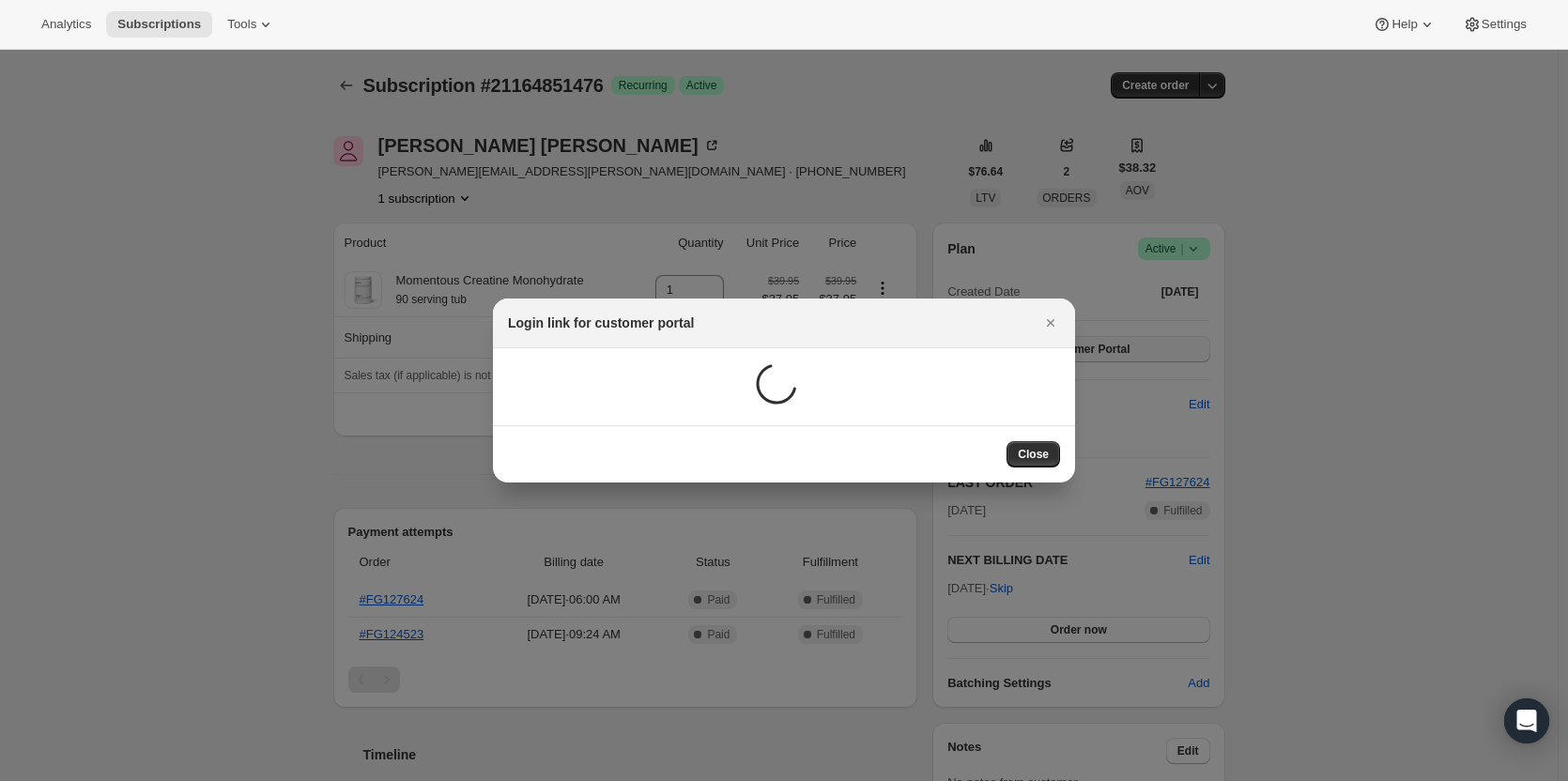
click at [1044, 354] on div ":rc0:" at bounding box center [783, 386] width 582 height 77
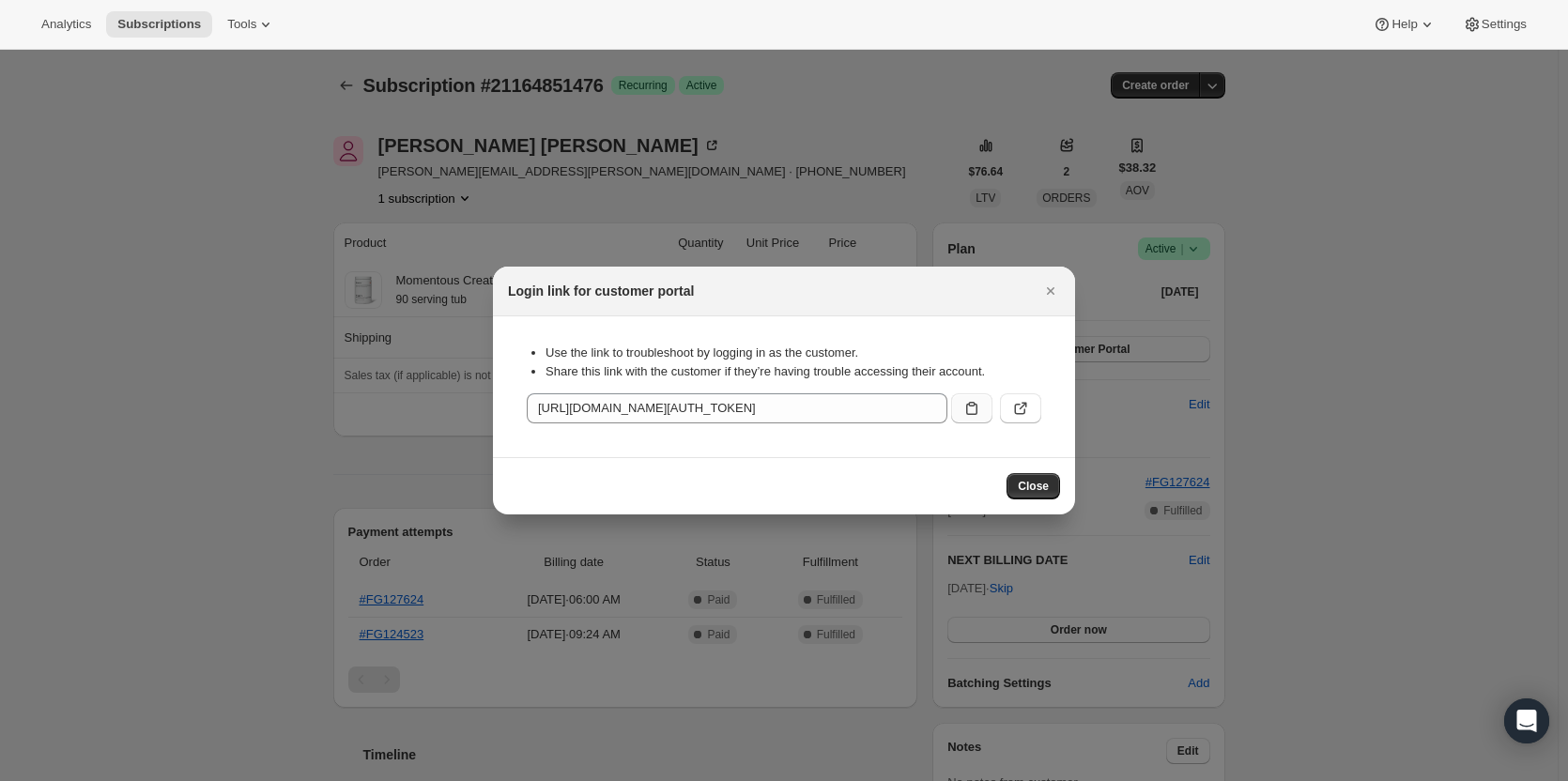
click at [982, 418] on button ":rc0:" at bounding box center [972, 408] width 42 height 30
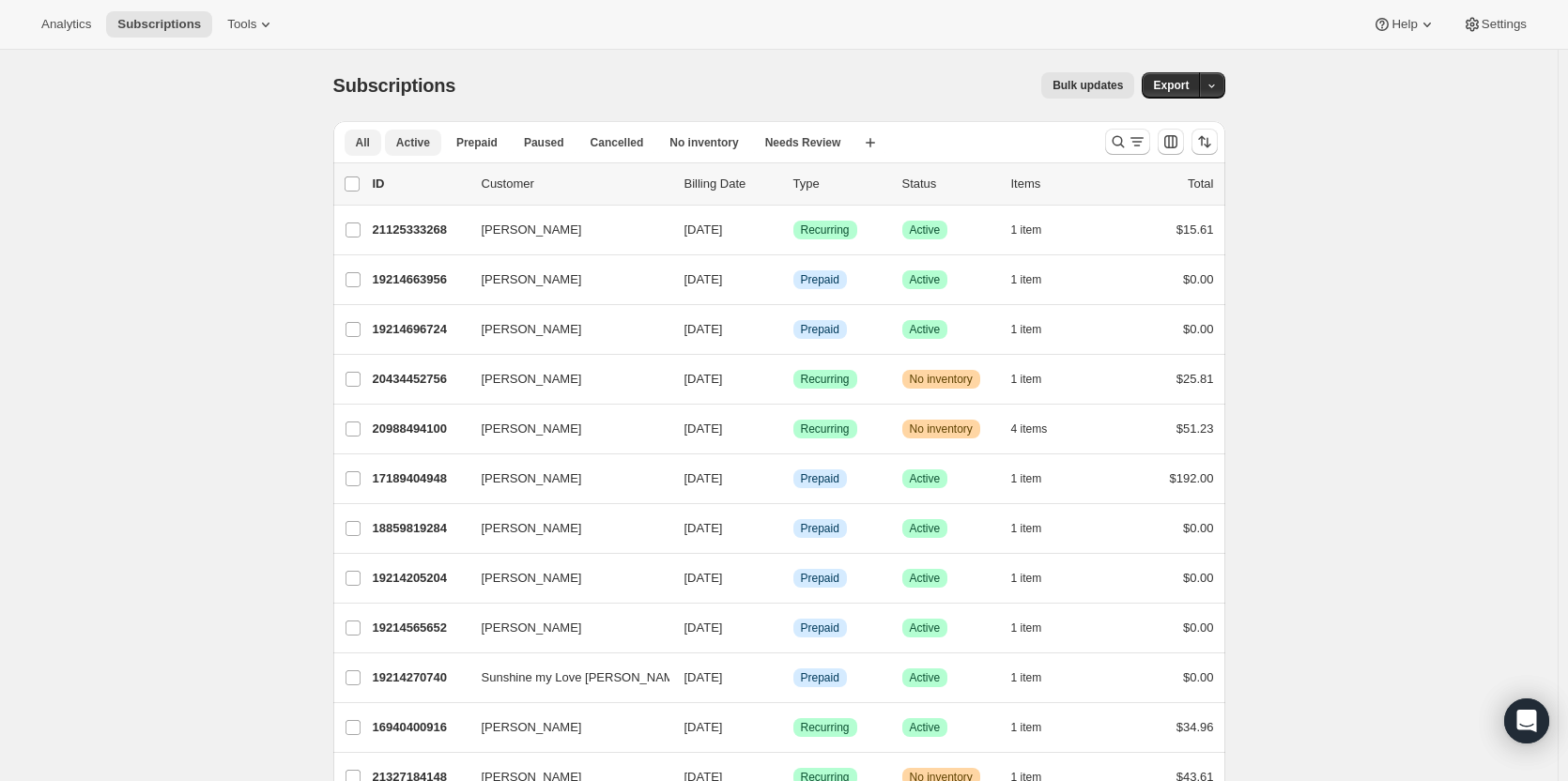
click at [432, 151] on button "Active" at bounding box center [413, 142] width 57 height 26
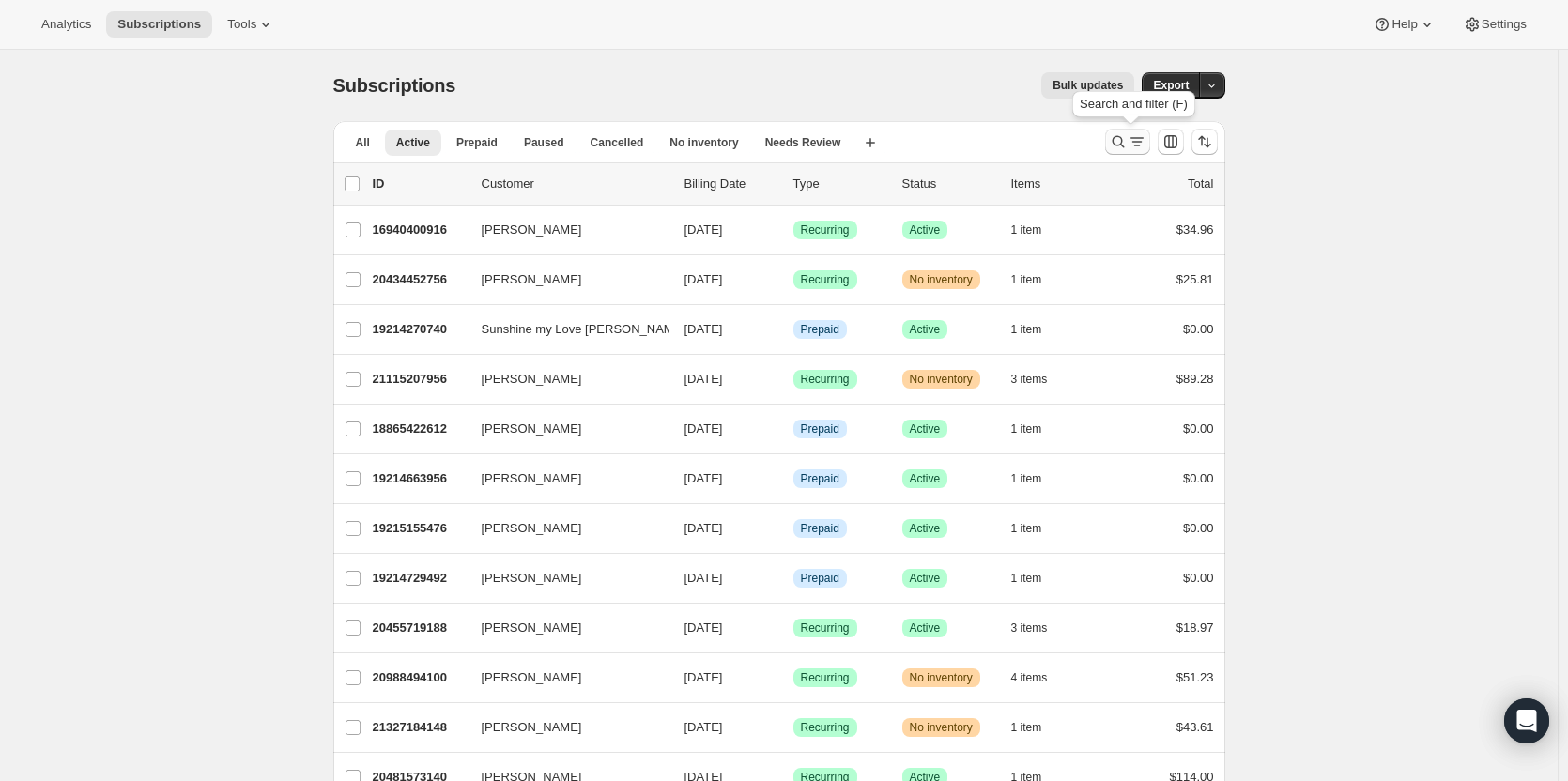
click at [1123, 142] on icon "Search and filter results" at bounding box center [1117, 141] width 19 height 19
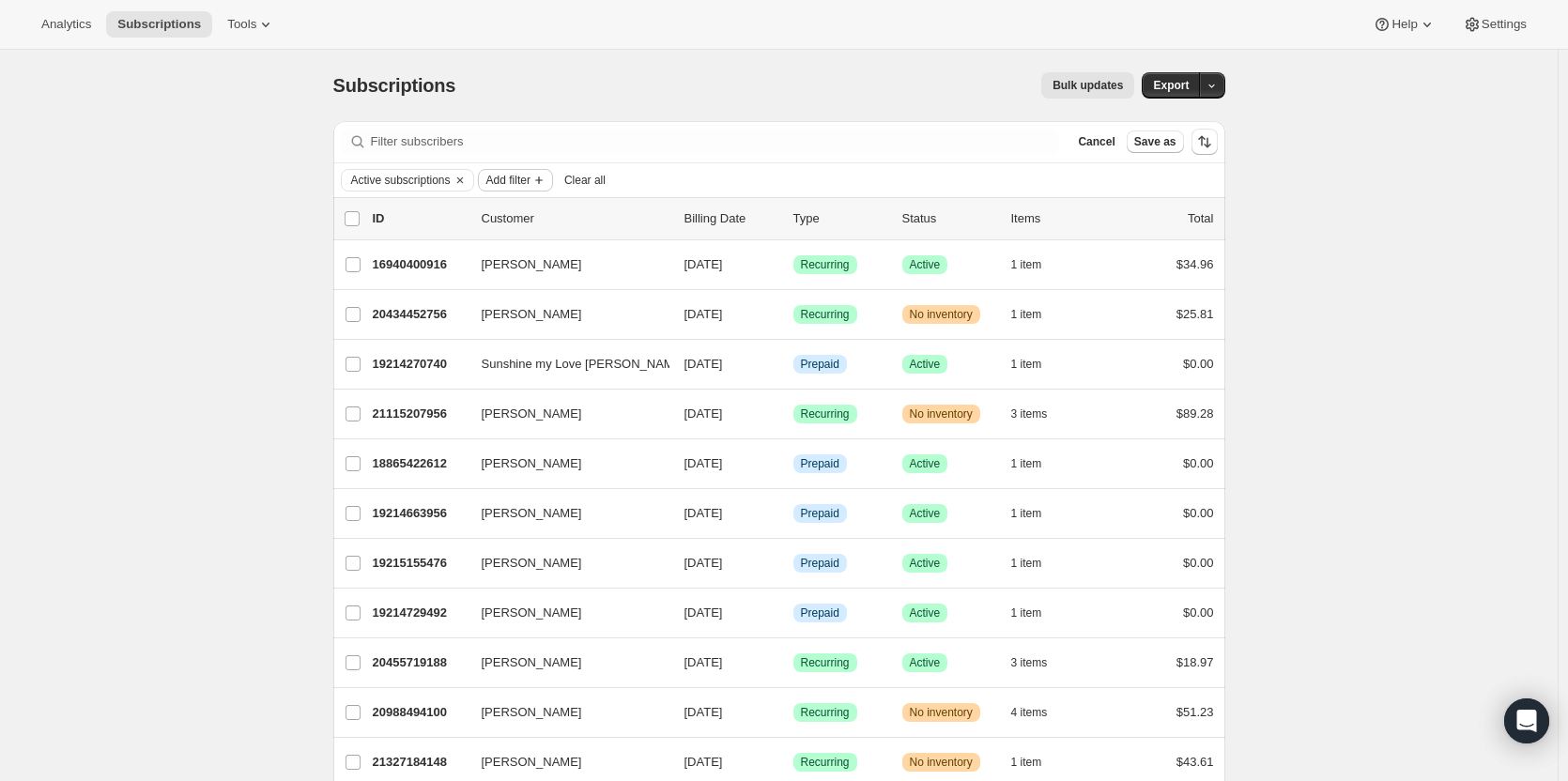
click at [516, 180] on span "Add filter" at bounding box center [508, 180] width 44 height 15
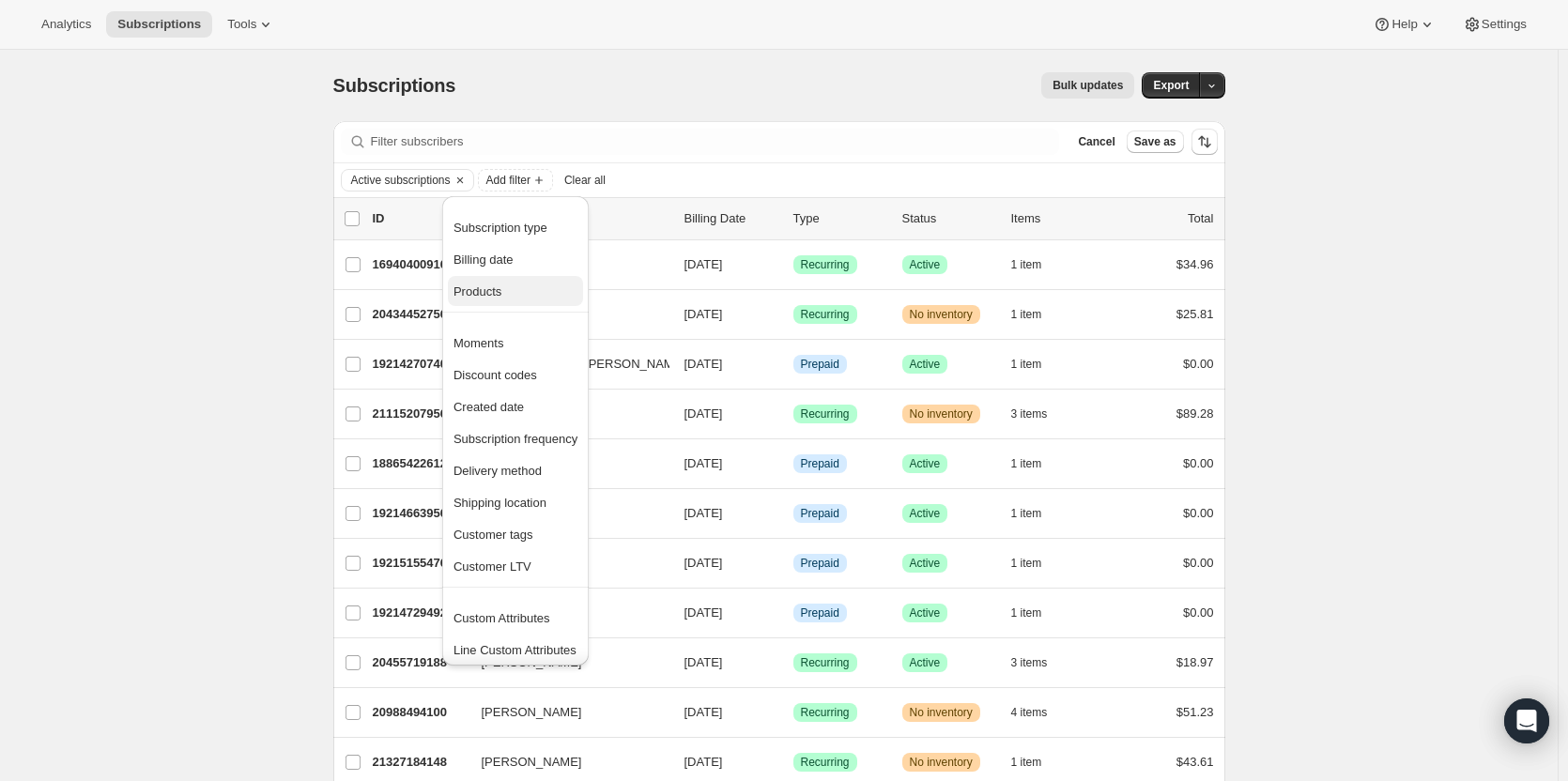
click at [493, 296] on span "Products" at bounding box center [478, 292] width 48 height 14
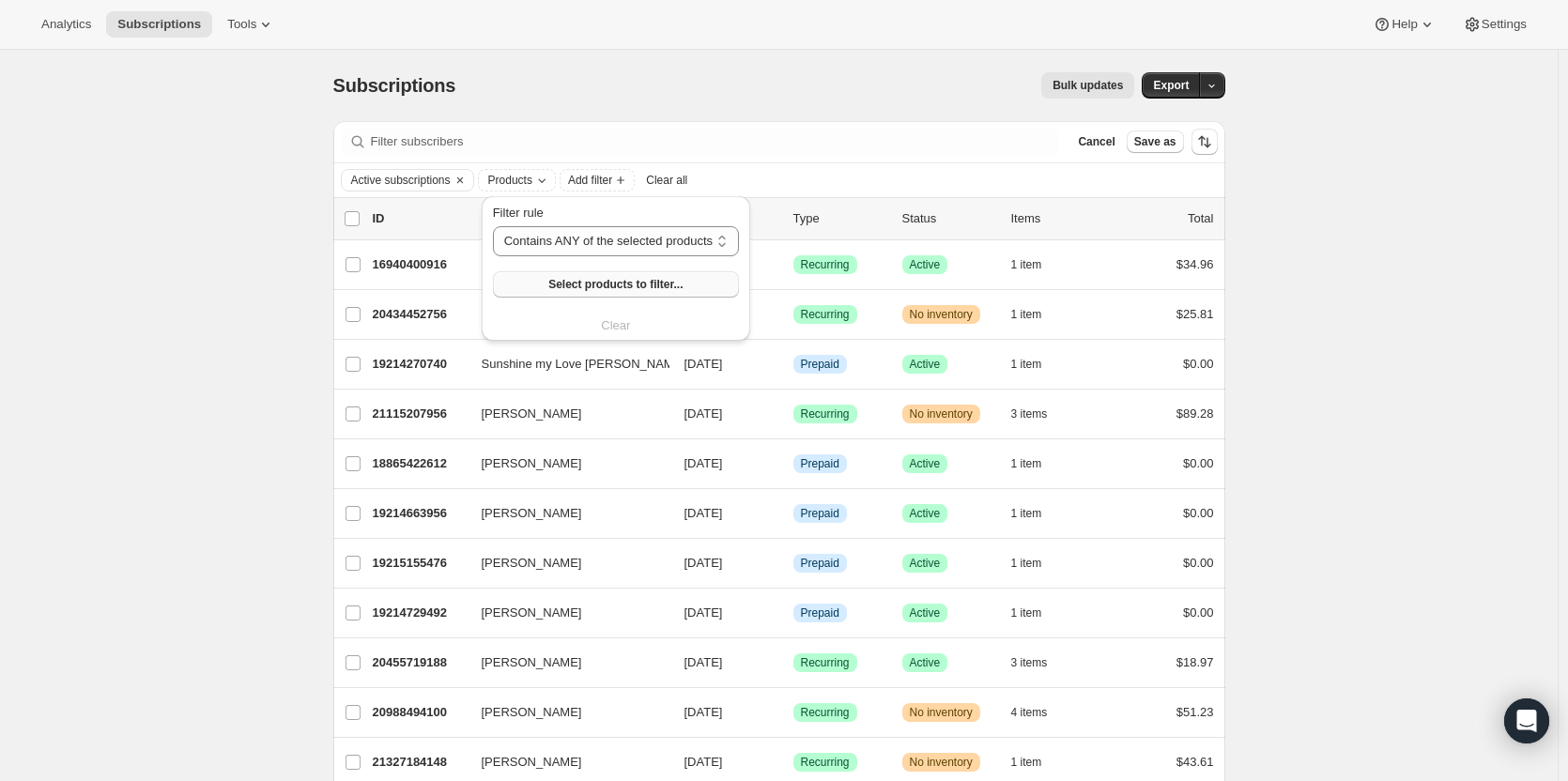
click at [591, 288] on span "Select products to filter..." at bounding box center [615, 284] width 134 height 15
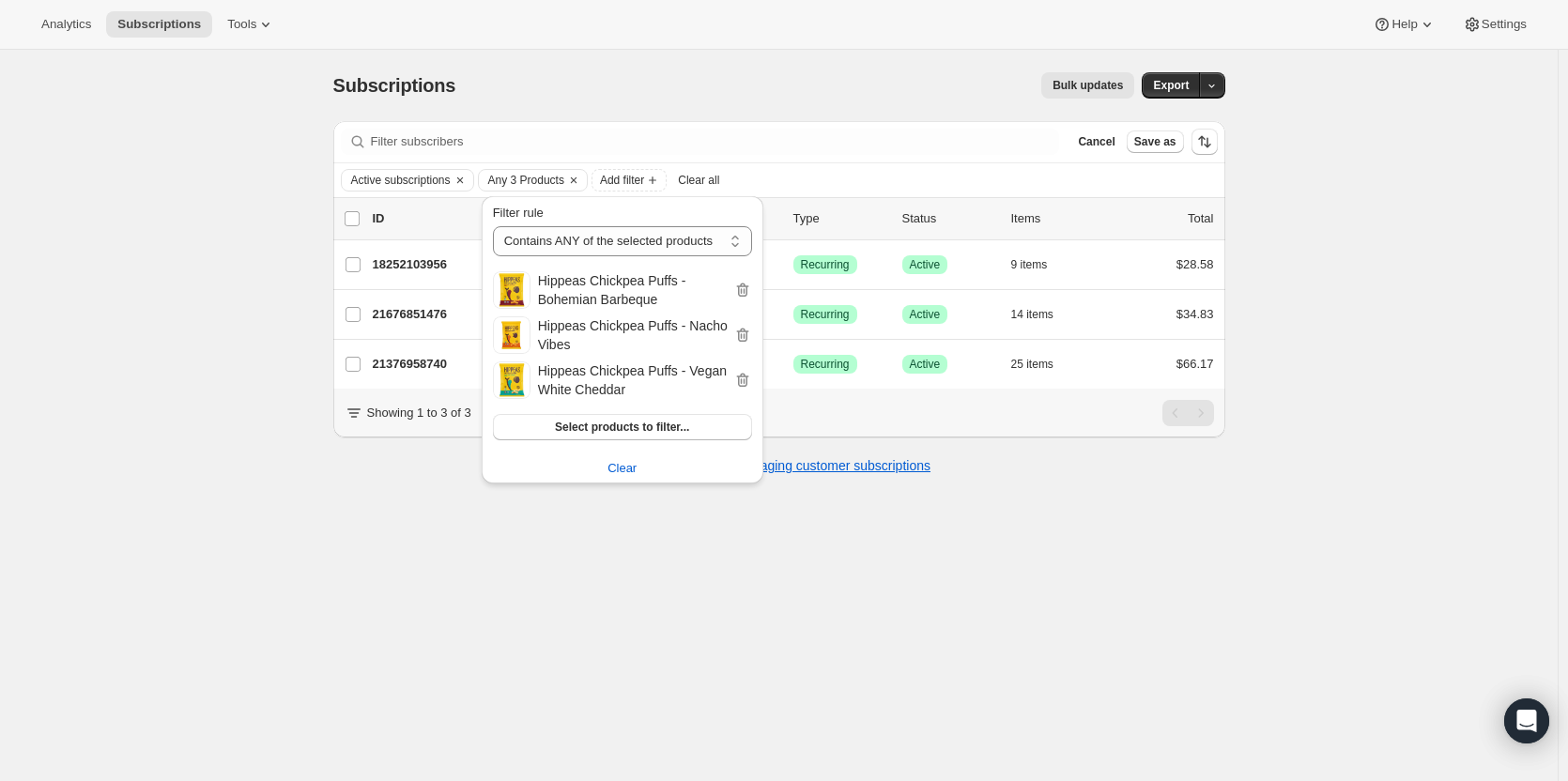
click at [1306, 255] on div "Subscriptions. This page is ready Subscriptions Bulk updates More actions Bulk …" at bounding box center [778, 440] width 1557 height 781
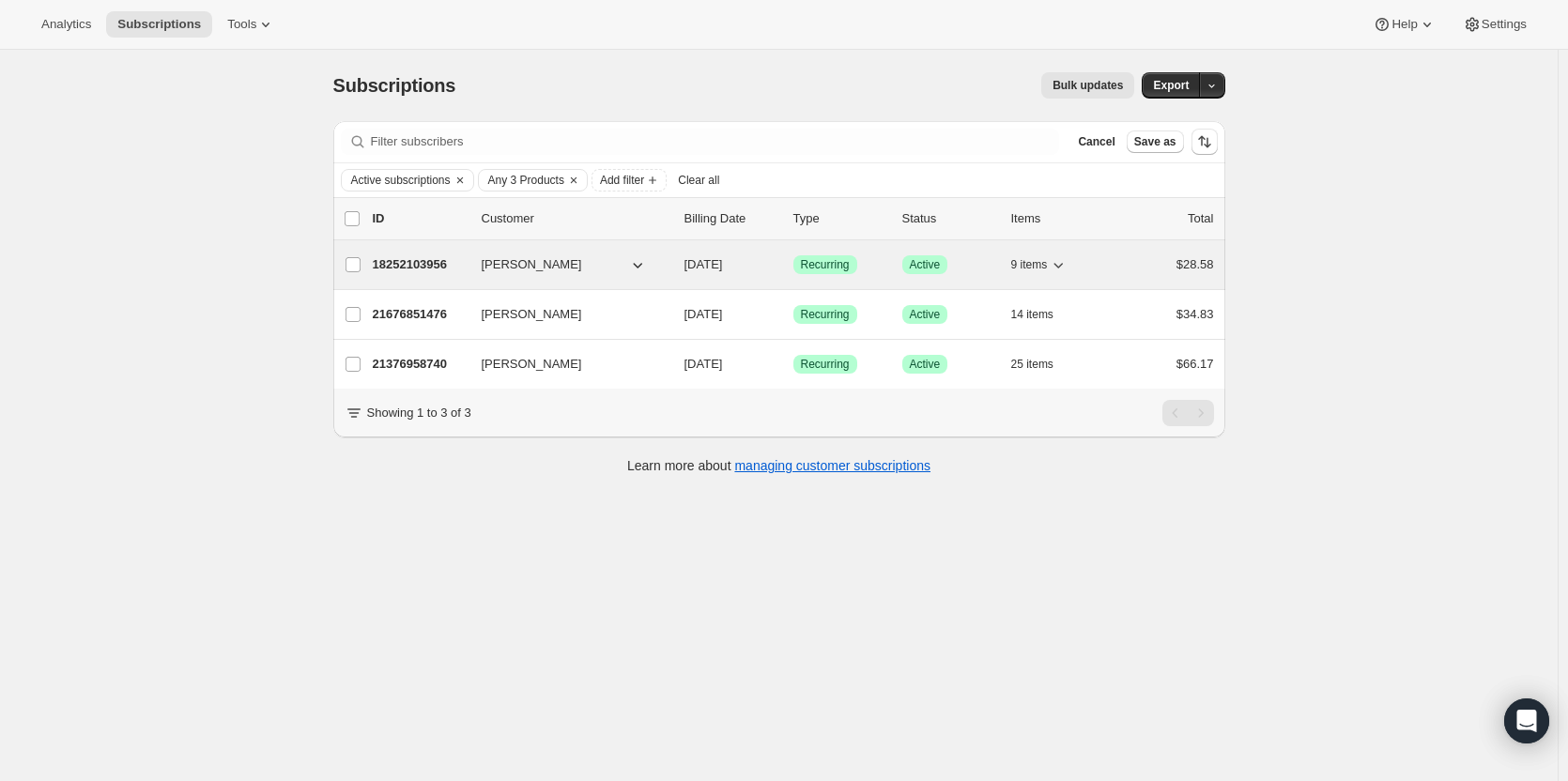
click at [884, 270] on div "Success Recurring" at bounding box center [840, 265] width 94 height 19
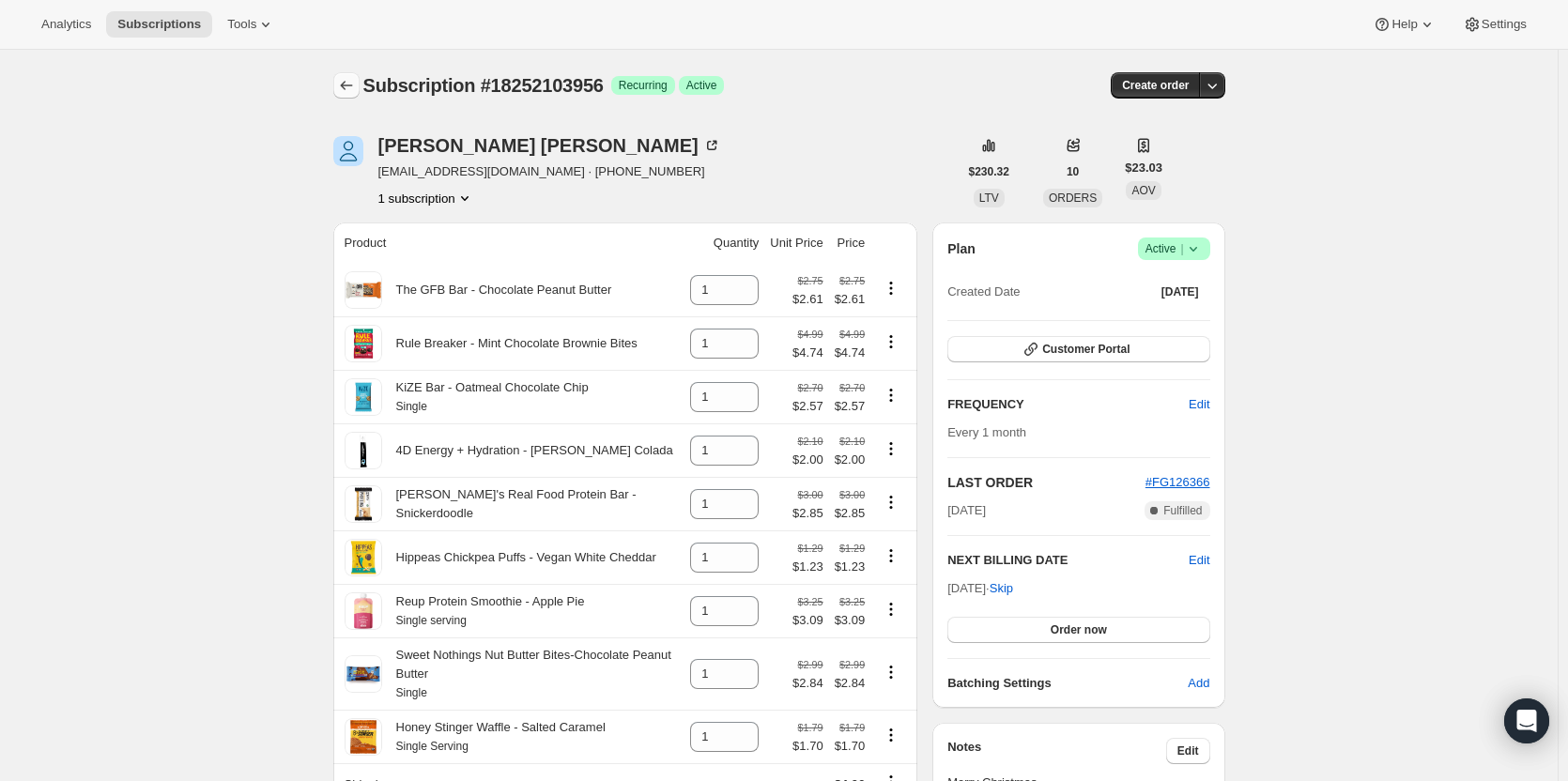
drag, startPoint x: 366, startPoint y: 82, endPoint x: 356, endPoint y: 84, distance: 10.2
click at [356, 84] on div at bounding box center [348, 86] width 30 height 26
click at [356, 84] on icon "Subscriptions" at bounding box center [346, 85] width 19 height 19
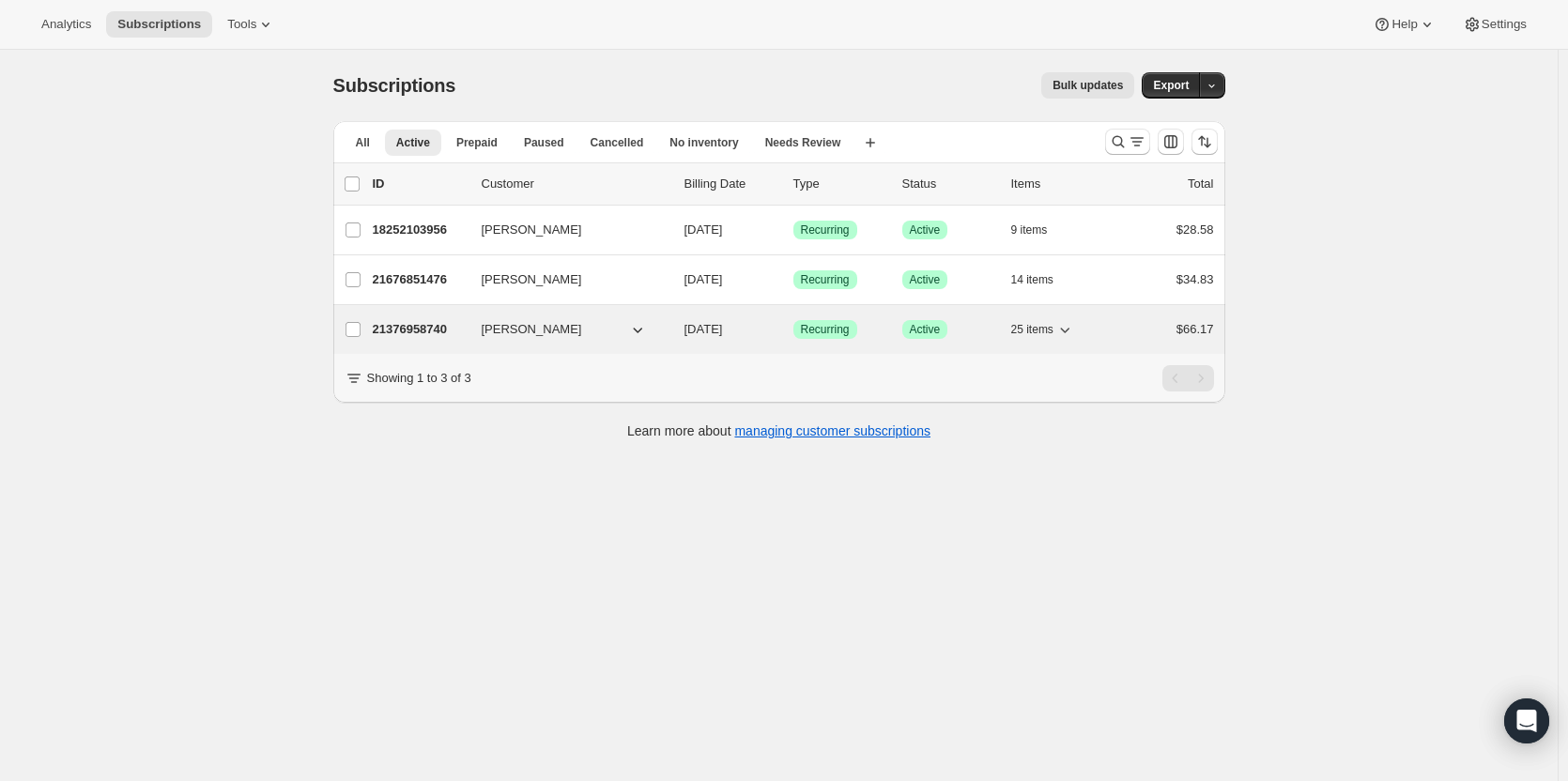
click at [915, 333] on span "Active" at bounding box center [924, 329] width 31 height 15
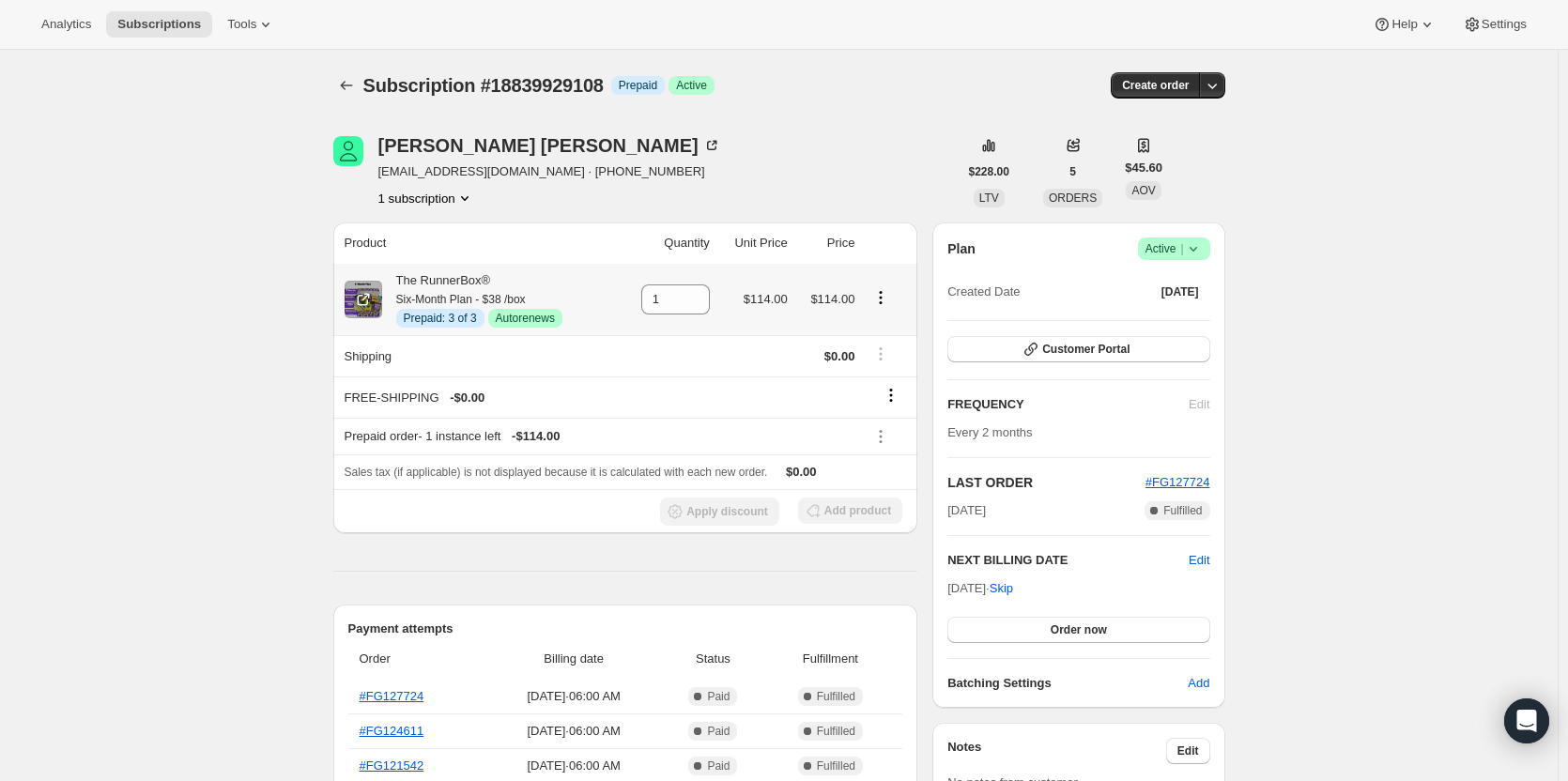
click at [883, 297] on icon "Product actions" at bounding box center [881, 297] width 19 height 19
click at [1210, 254] on span "Success Active |" at bounding box center [1174, 249] width 73 height 23
click at [1168, 318] on span "Cancel subscription" at bounding box center [1179, 317] width 106 height 14
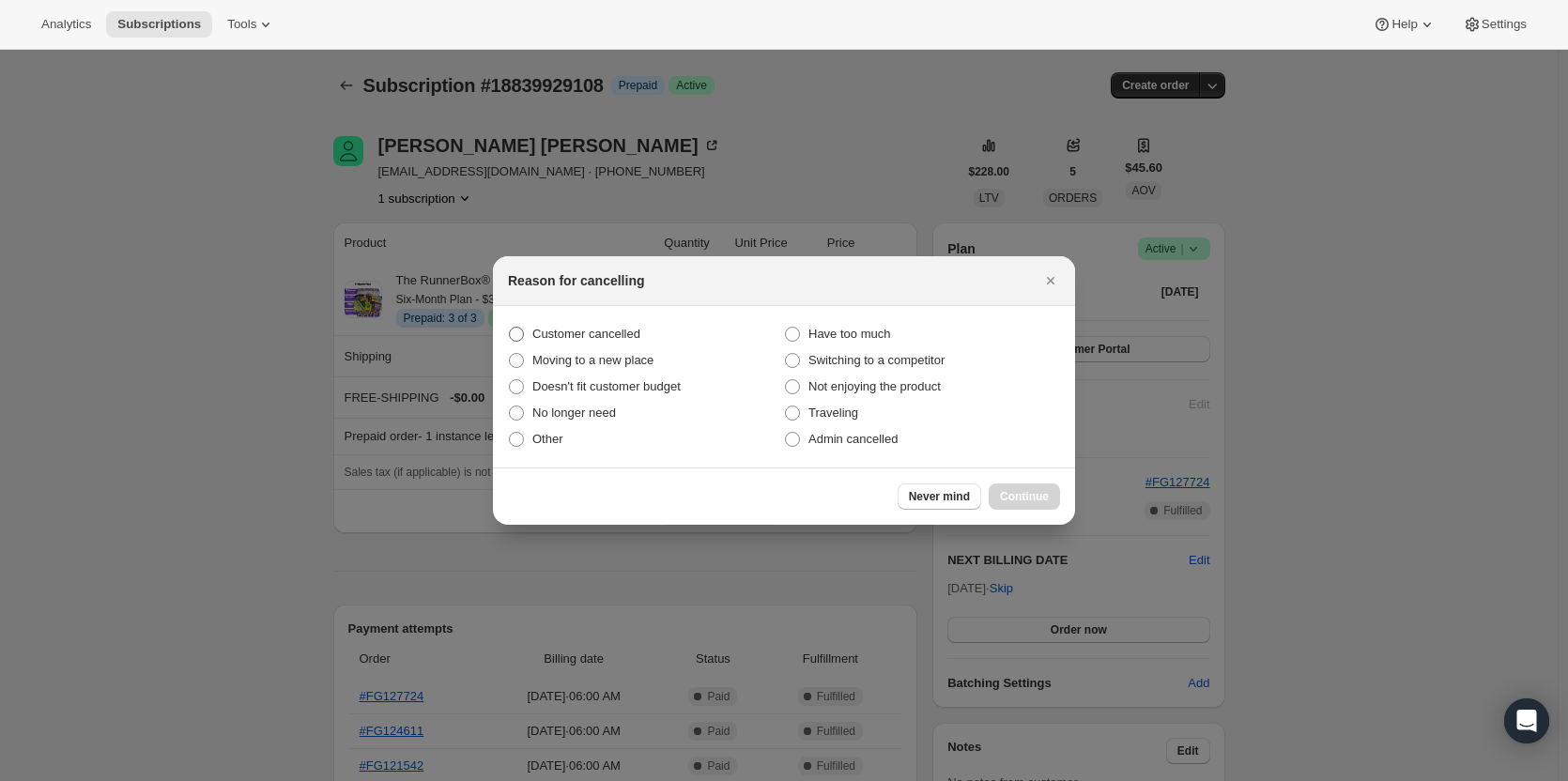
click at [622, 336] on span "Customer cancelled" at bounding box center [586, 333] width 108 height 14
click at [509, 327] on input "Customer cancelled" at bounding box center [508, 326] width 1 height 1
radio input "true"
click at [1032, 501] on span "Continue" at bounding box center [1024, 496] width 49 height 15
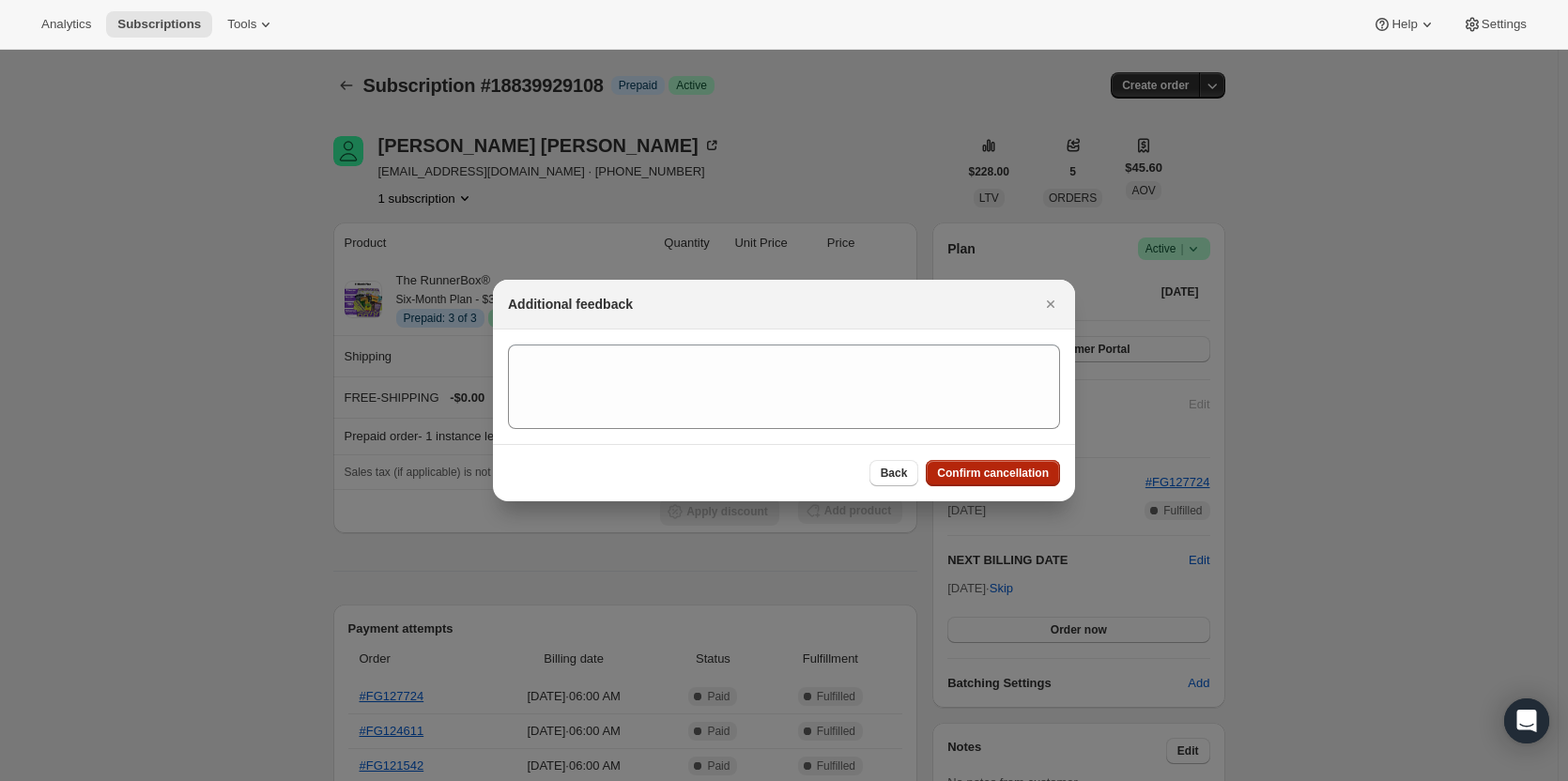
click at [995, 476] on span "Confirm cancellation" at bounding box center [993, 473] width 111 height 15
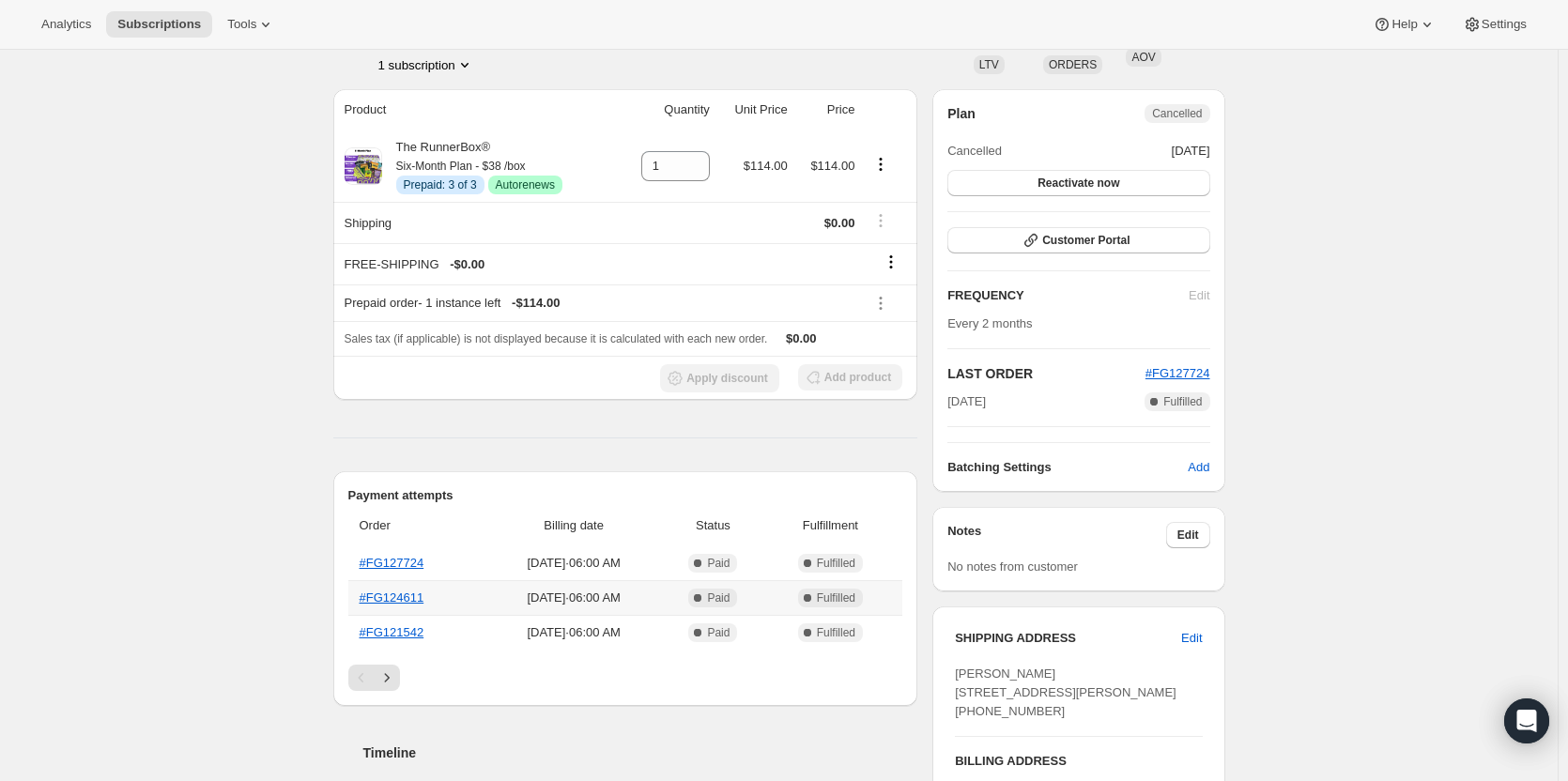
scroll to position [306, 0]
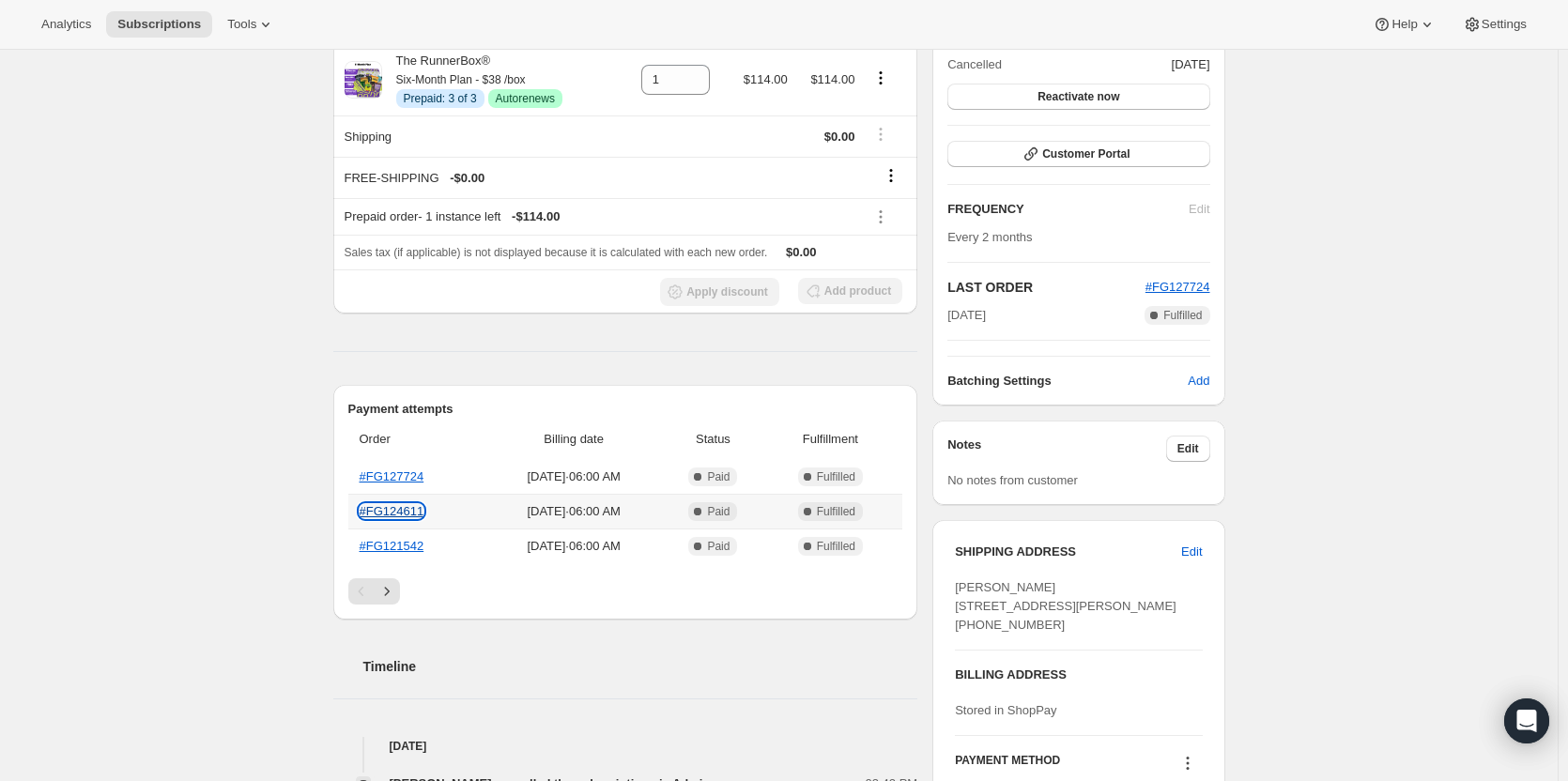
click at [383, 507] on link "#FG124611" at bounding box center [391, 511] width 65 height 14
